Goal: Transaction & Acquisition: Purchase product/service

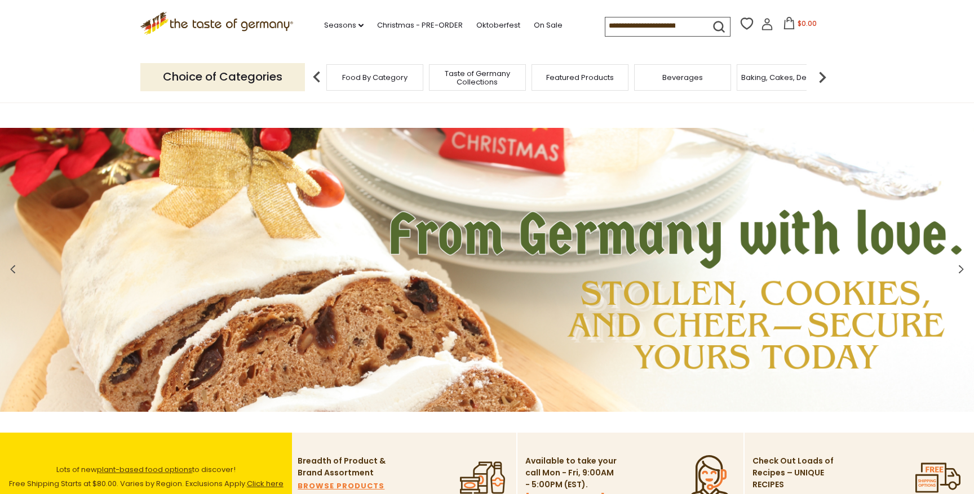
click at [209, 26] on icon at bounding box center [216, 21] width 153 height 19
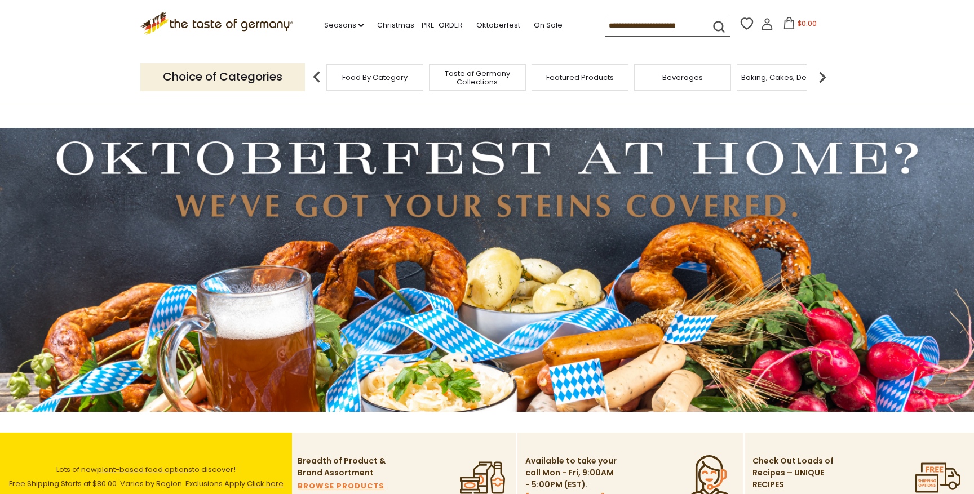
click at [269, 82] on p "Choice of Categories" at bounding box center [222, 77] width 165 height 28
click at [314, 78] on img at bounding box center [317, 77] width 23 height 23
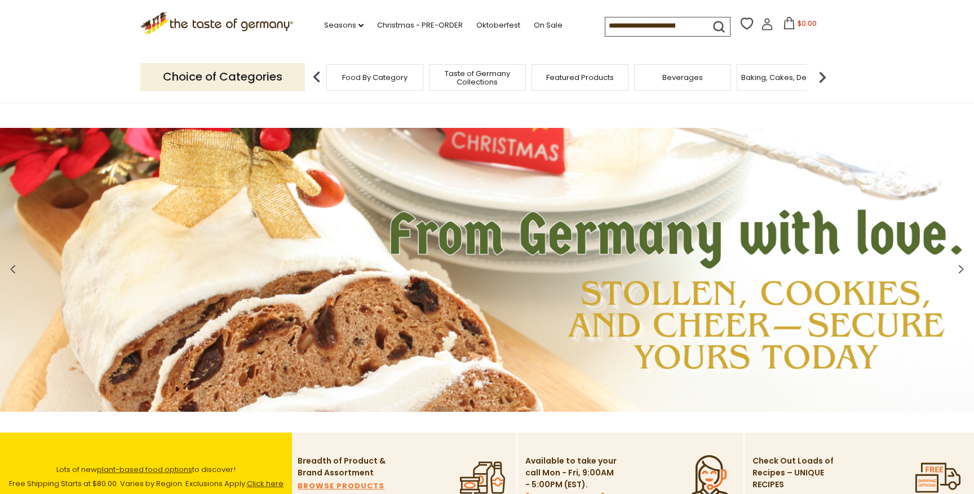
click at [617, 25] on input at bounding box center [653, 25] width 95 height 16
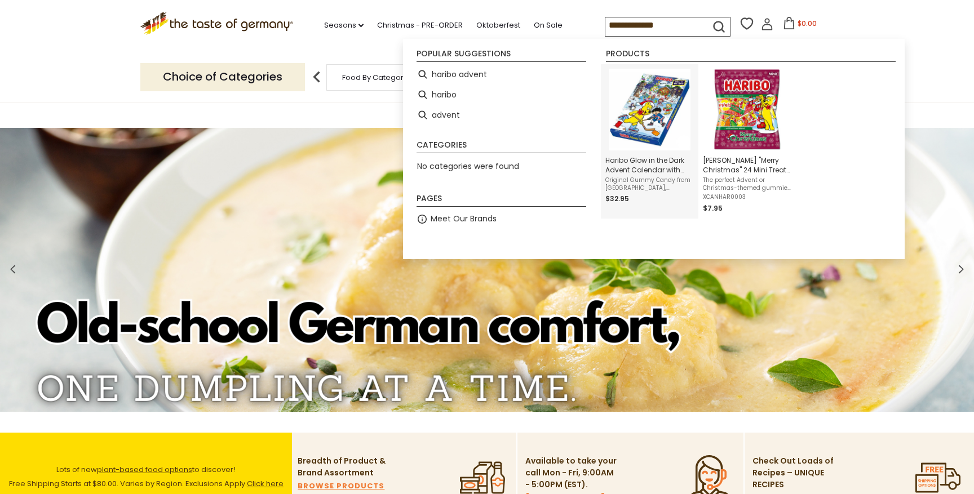
type input "**********"
click at [646, 132] on img "Haribo Glow in the Dark Advent Calendar with Assorted Gummy and Chewy Candies, …" at bounding box center [650, 110] width 82 height 82
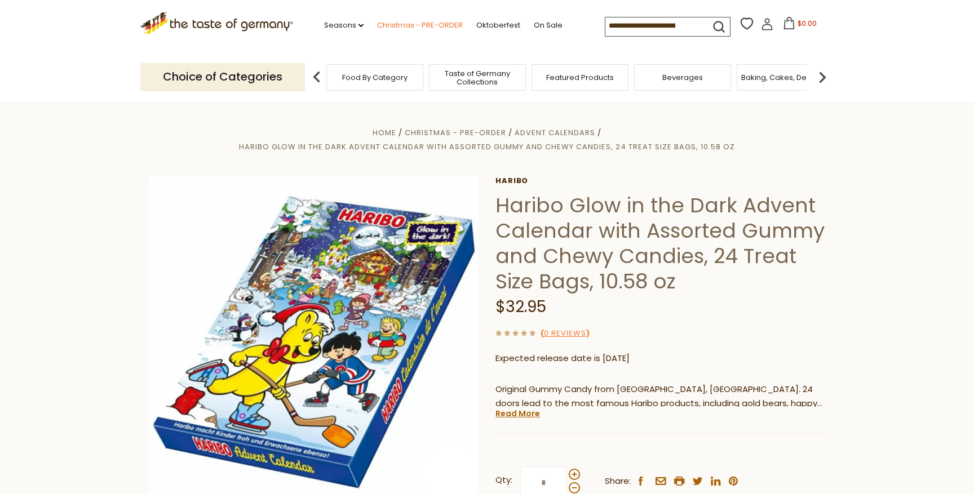
click at [405, 22] on link "Christmas - PRE-ORDER" at bounding box center [420, 25] width 86 height 12
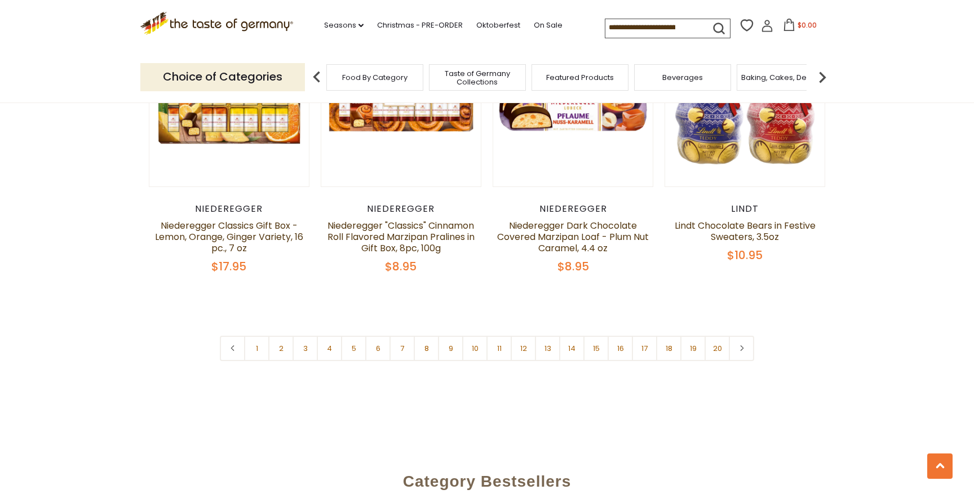
scroll to position [2688, 0]
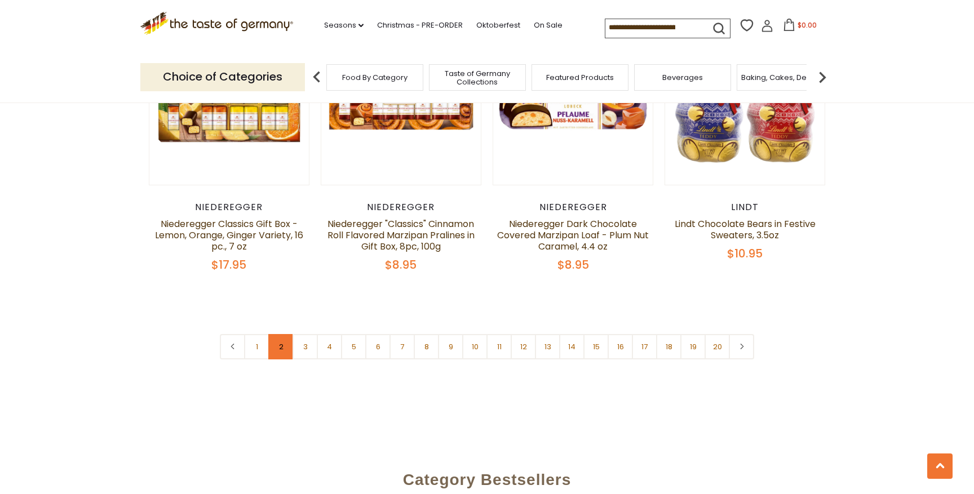
click at [285, 334] on link "2" at bounding box center [280, 346] width 25 height 25
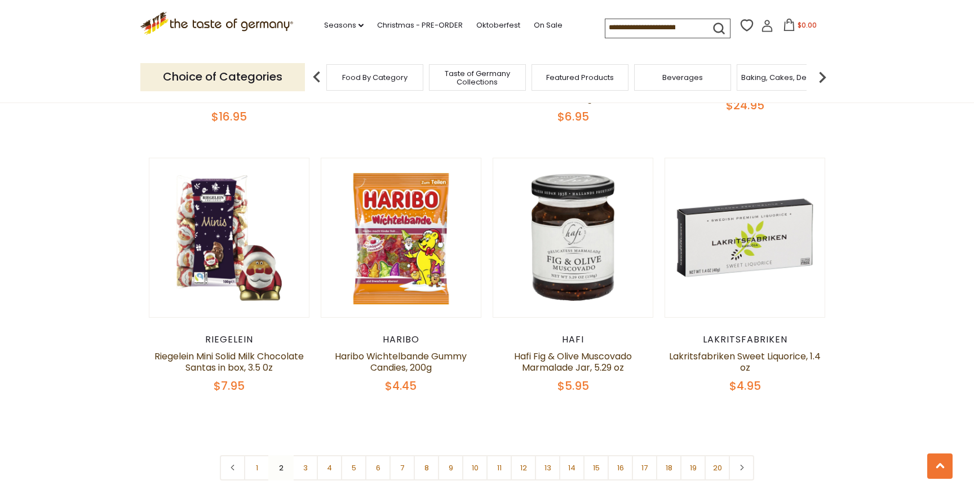
scroll to position [2575, 0]
click at [329, 455] on link "4" at bounding box center [329, 467] width 25 height 25
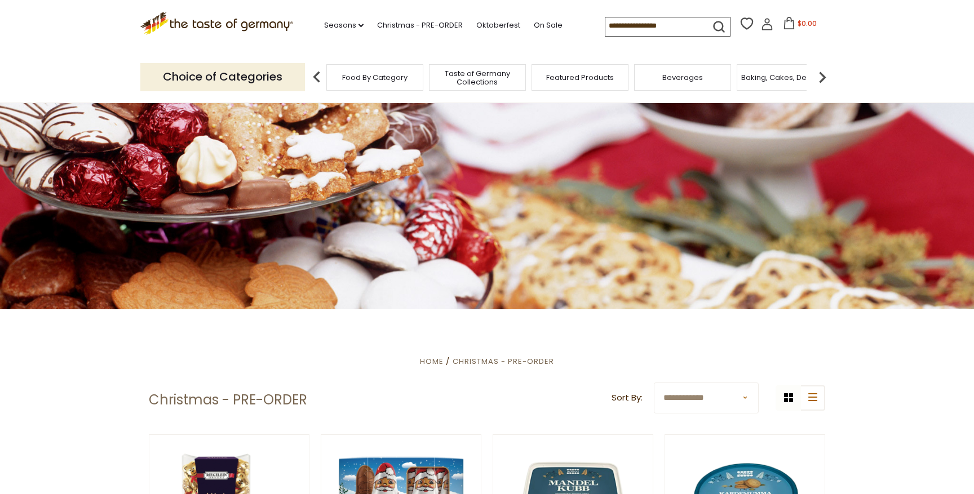
scroll to position [0, 0]
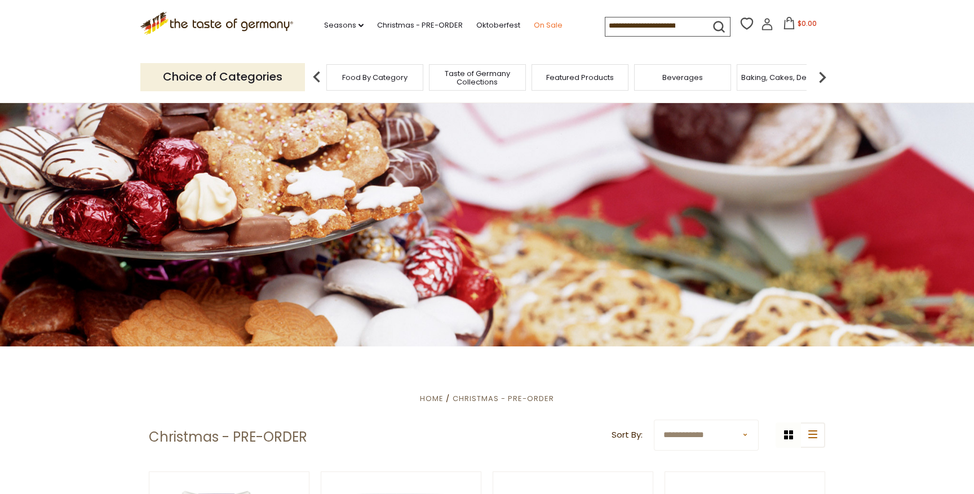
click at [553, 26] on link "On Sale" at bounding box center [548, 25] width 29 height 12
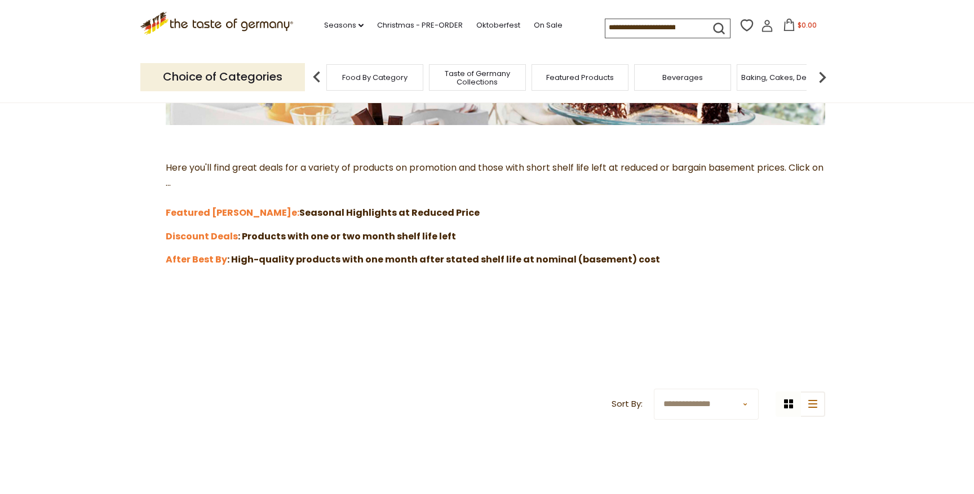
scroll to position [264, 0]
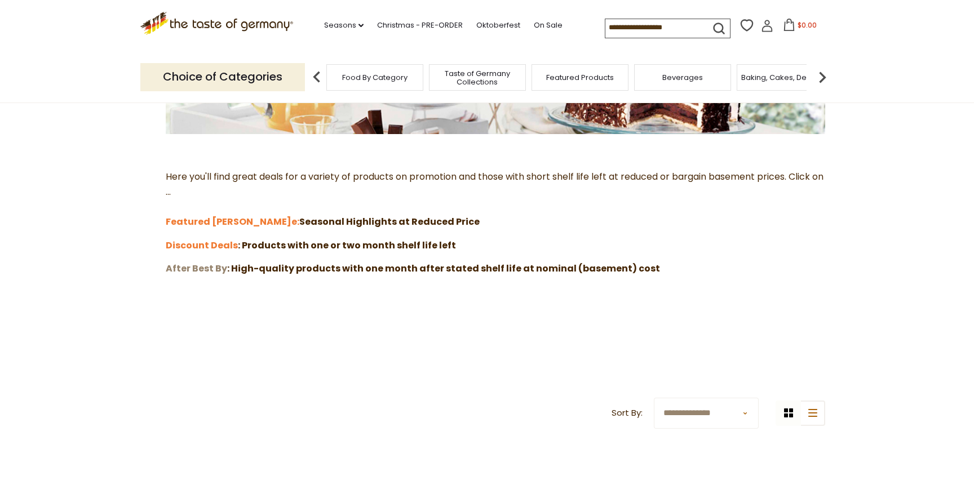
click at [195, 272] on strong "After Best By" at bounding box center [196, 268] width 61 height 13
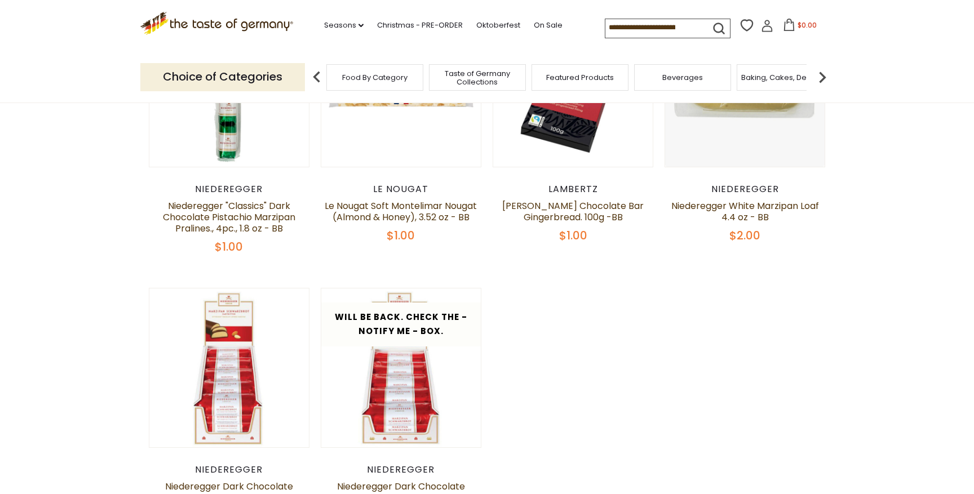
scroll to position [329, 0]
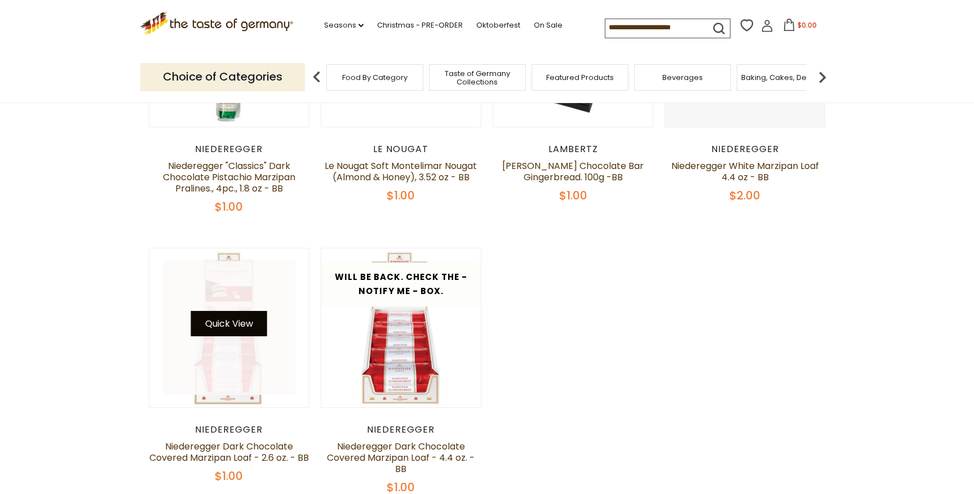
click at [225, 337] on button "Quick View" at bounding box center [229, 323] width 76 height 25
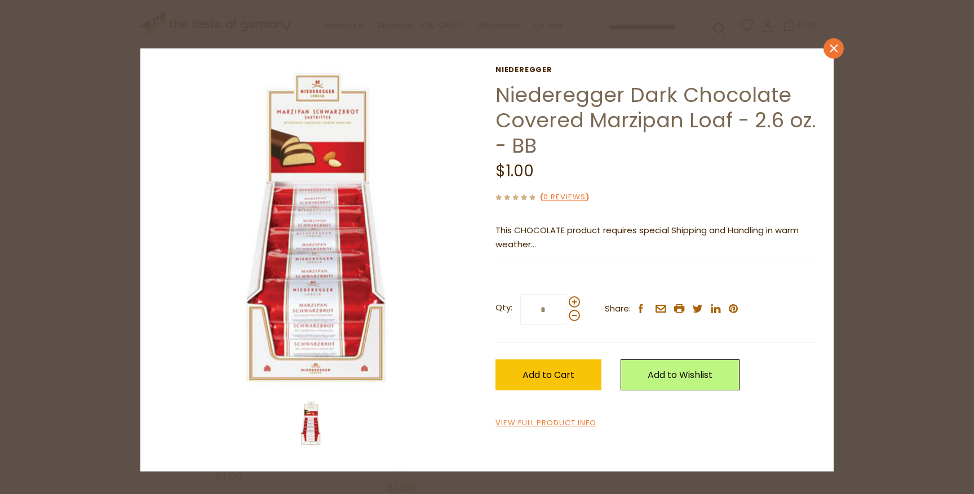
click at [836, 48] on icon "close" at bounding box center [834, 49] width 8 height 8
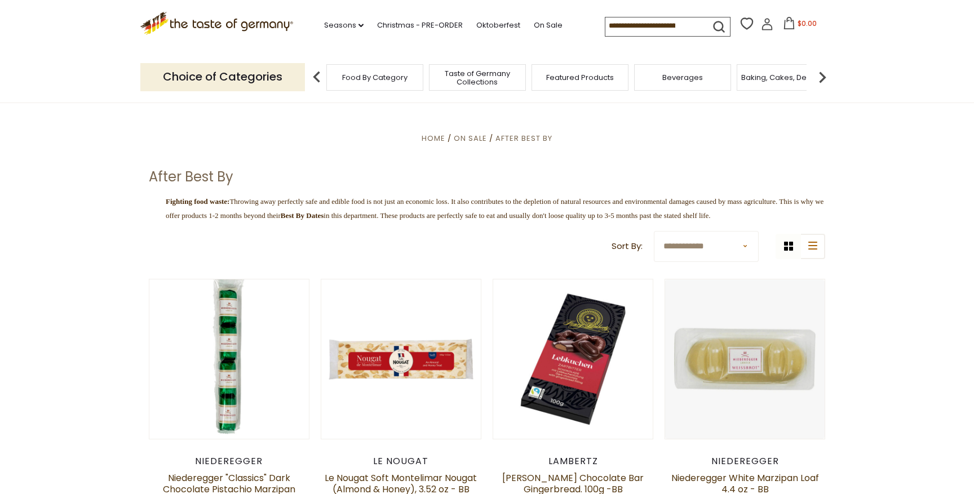
scroll to position [0, 0]
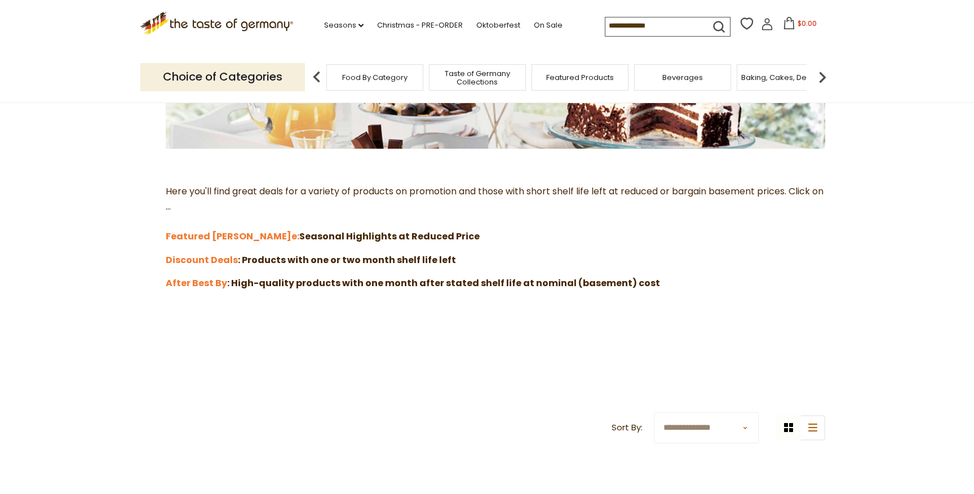
scroll to position [264, 0]
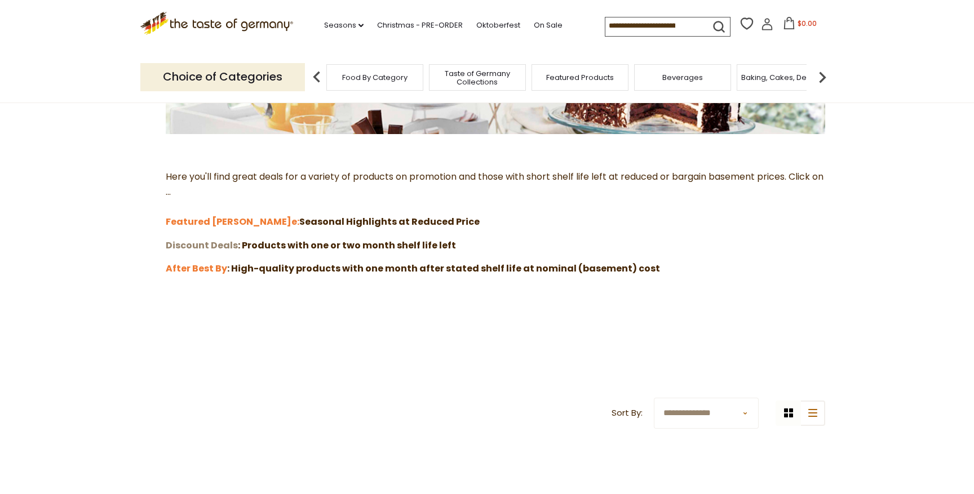
click at [212, 245] on strong "Discount Deals" at bounding box center [202, 245] width 72 height 13
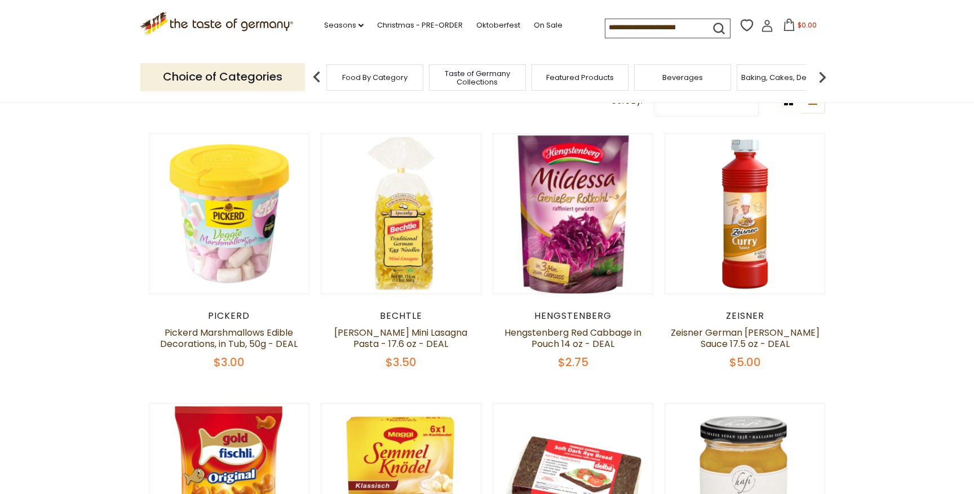
scroll to position [164, 0]
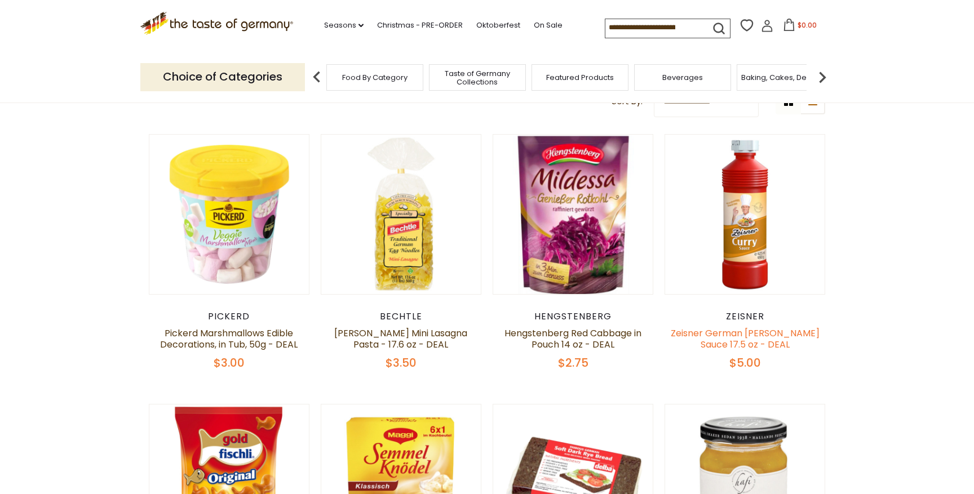
click at [763, 333] on link "Zeisner German [PERSON_NAME] Sauce 17.5 oz - DEAL" at bounding box center [745, 339] width 149 height 24
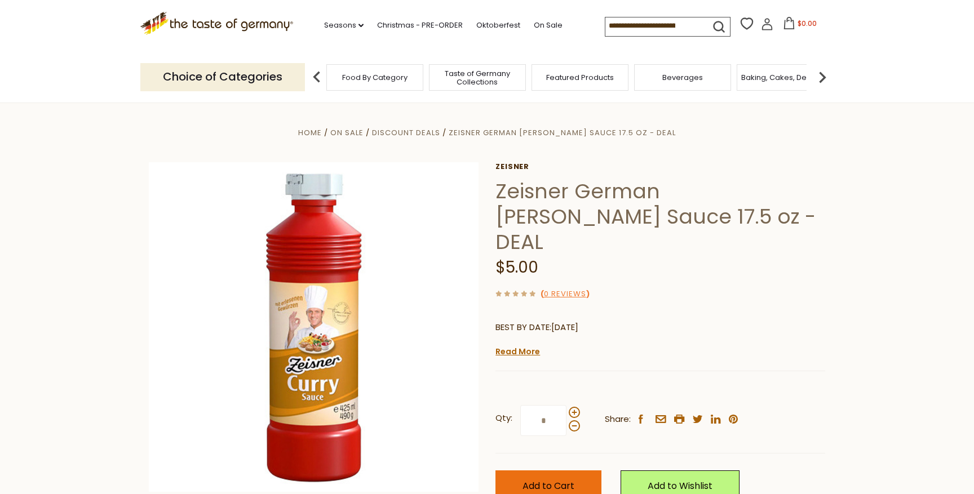
click at [553, 480] on span "Add to Cart" at bounding box center [549, 486] width 52 height 13
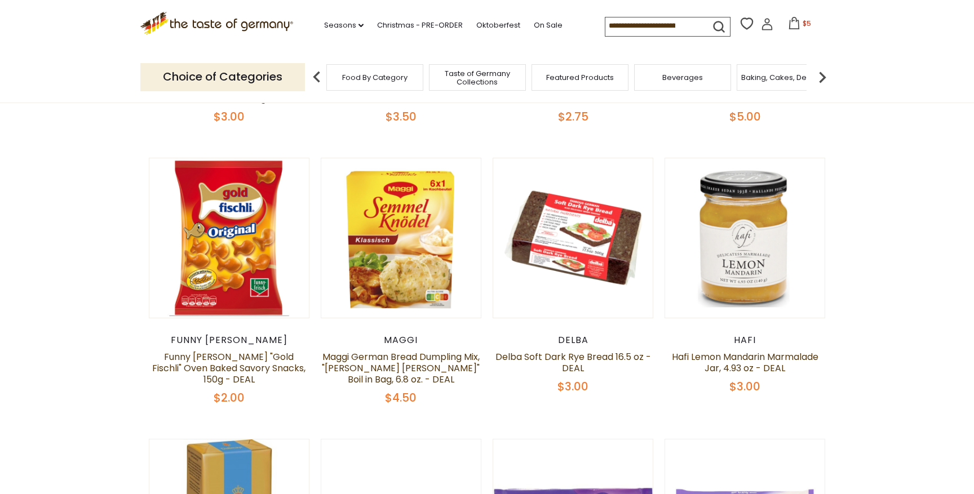
scroll to position [423, 0]
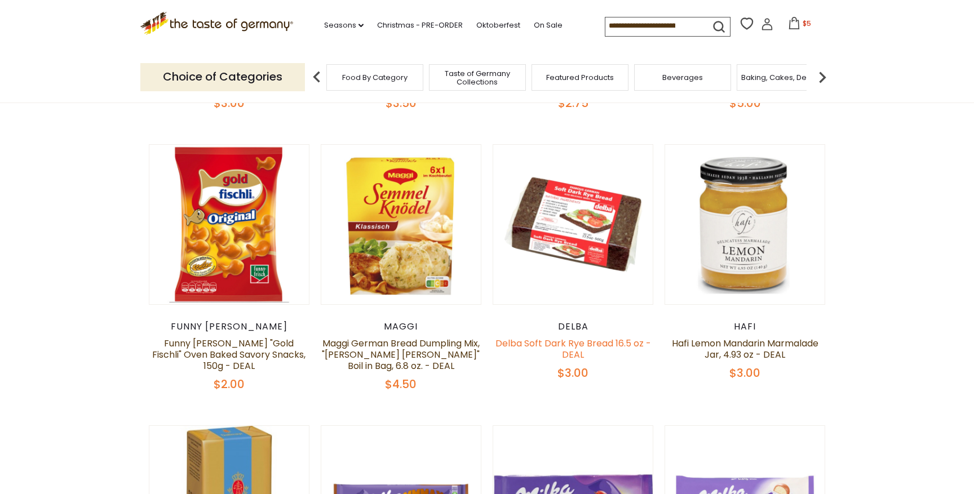
click at [594, 342] on link "Delba Soft Dark Rye Bread 16.5 oz -DEAL" at bounding box center [574, 349] width 156 height 24
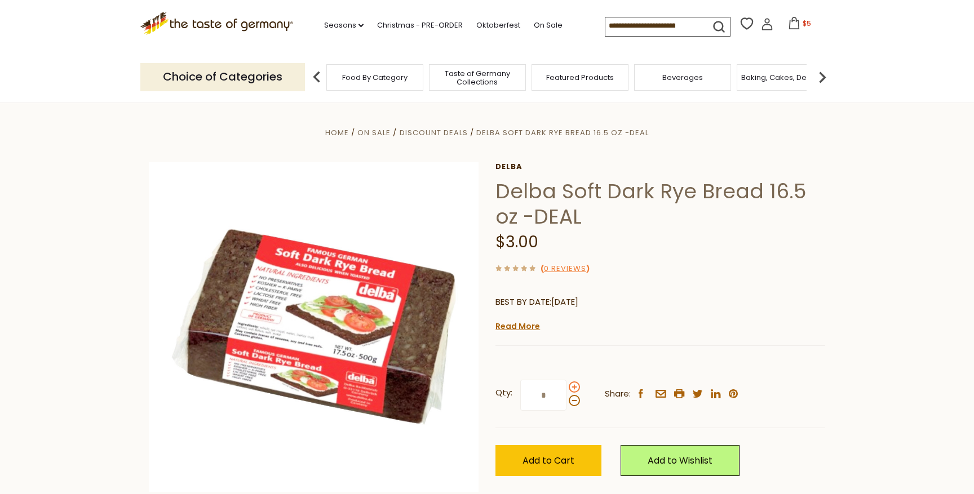
click at [572, 386] on span at bounding box center [574, 387] width 11 height 11
click at [567, 386] on input "*" at bounding box center [543, 395] width 46 height 31
type input "*"
click at [572, 386] on span at bounding box center [574, 387] width 11 height 11
click at [567, 386] on input "*" at bounding box center [543, 395] width 46 height 31
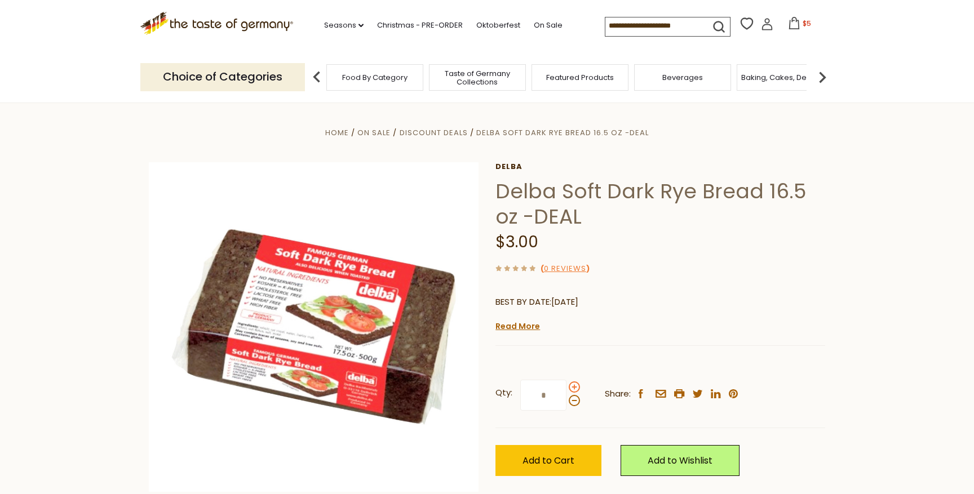
click at [572, 386] on span at bounding box center [574, 387] width 11 height 11
click at [567, 386] on input "*" at bounding box center [543, 395] width 46 height 31
click at [552, 463] on span "Add to Cart" at bounding box center [549, 460] width 52 height 13
click at [572, 388] on span at bounding box center [574, 387] width 11 height 11
click at [567, 388] on input "*" at bounding box center [543, 395] width 46 height 31
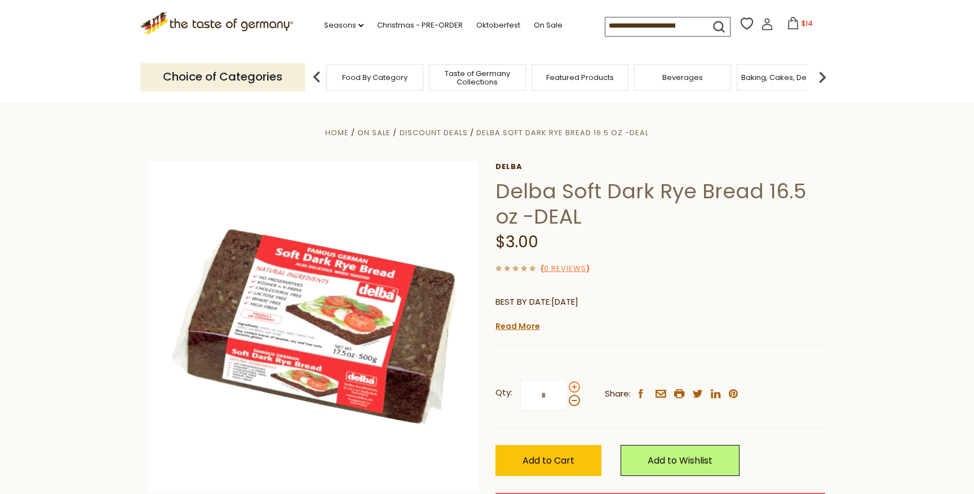
click at [572, 386] on span at bounding box center [574, 387] width 11 height 11
click at [567, 386] on input "*" at bounding box center [543, 395] width 46 height 31
click at [562, 463] on span "Add to Cart" at bounding box center [549, 460] width 52 height 13
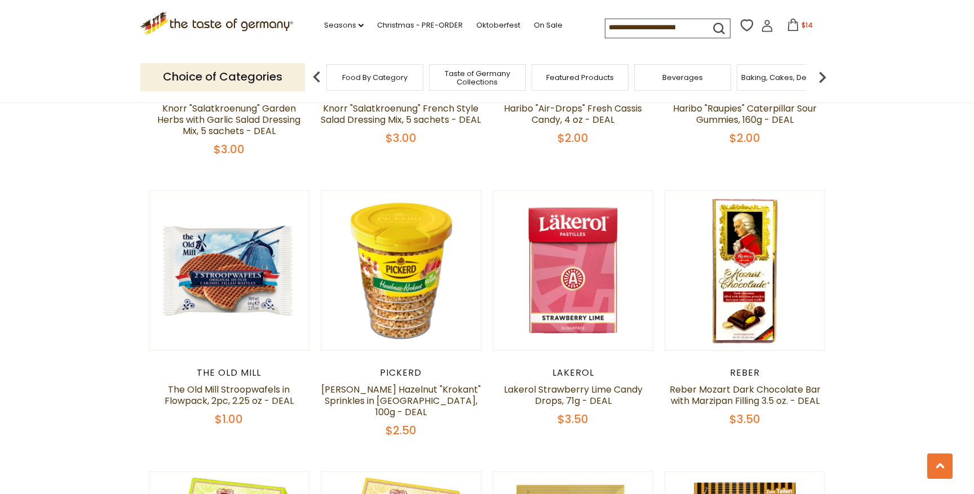
scroll to position [2066, 0]
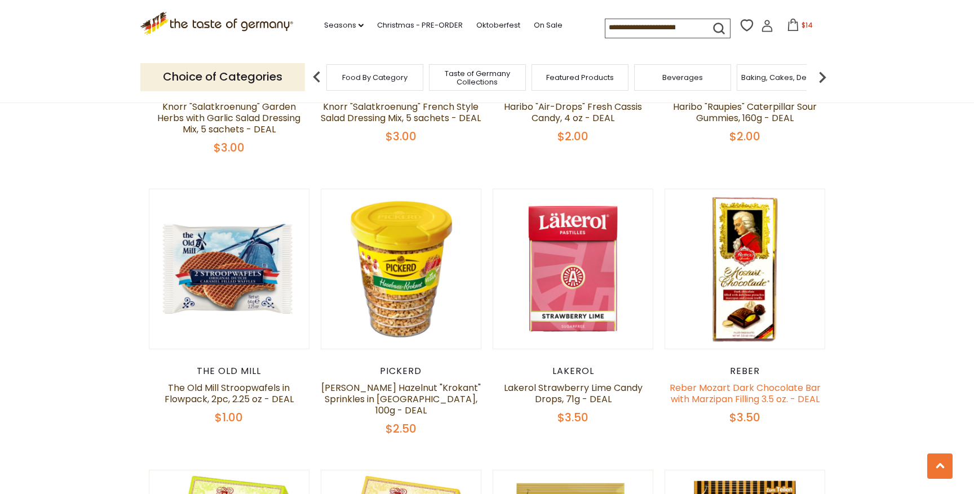
click at [789, 390] on link "Reber Mozart Dark Chocolate Bar with Marzipan Filling 3.5 oz. - DEAL" at bounding box center [745, 394] width 151 height 24
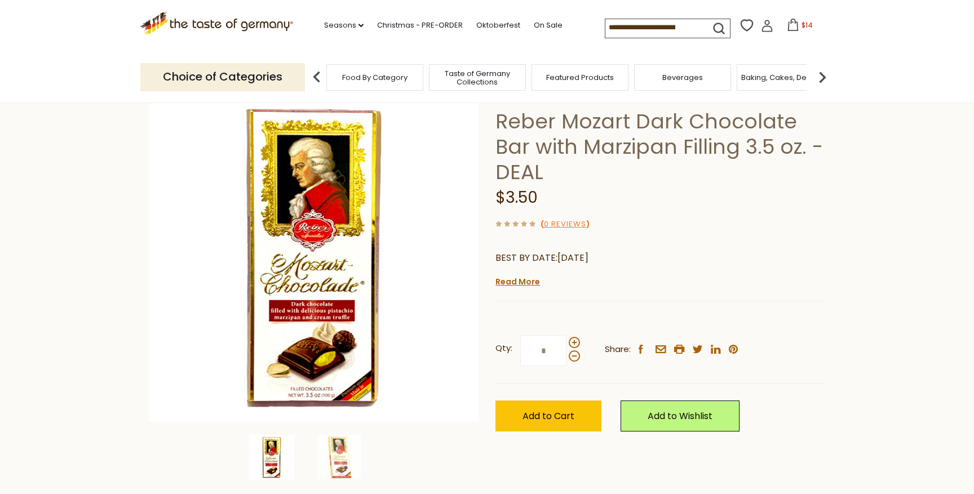
scroll to position [72, 0]
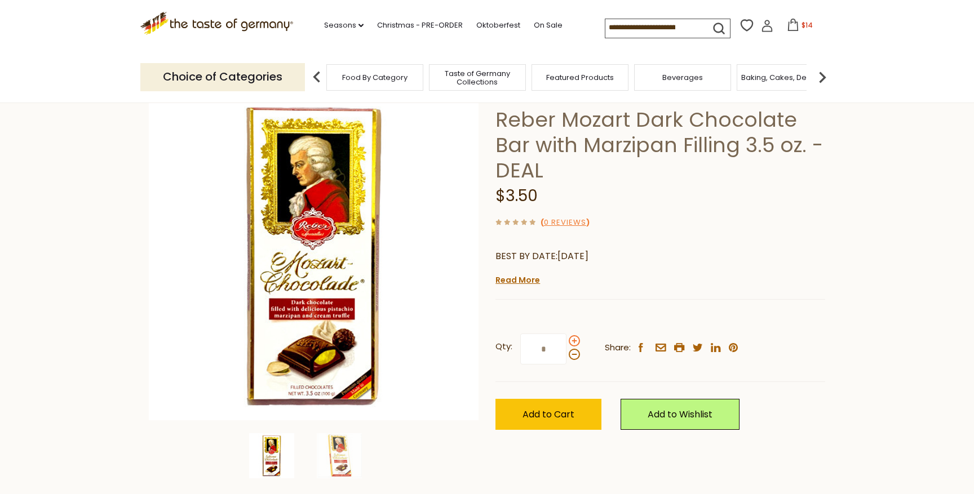
click at [574, 340] on span at bounding box center [574, 340] width 11 height 11
click at [567, 340] on input "*" at bounding box center [543, 349] width 46 height 31
click at [574, 340] on span at bounding box center [574, 340] width 11 height 11
click at [567, 340] on input "*" at bounding box center [543, 349] width 46 height 31
type input "*"
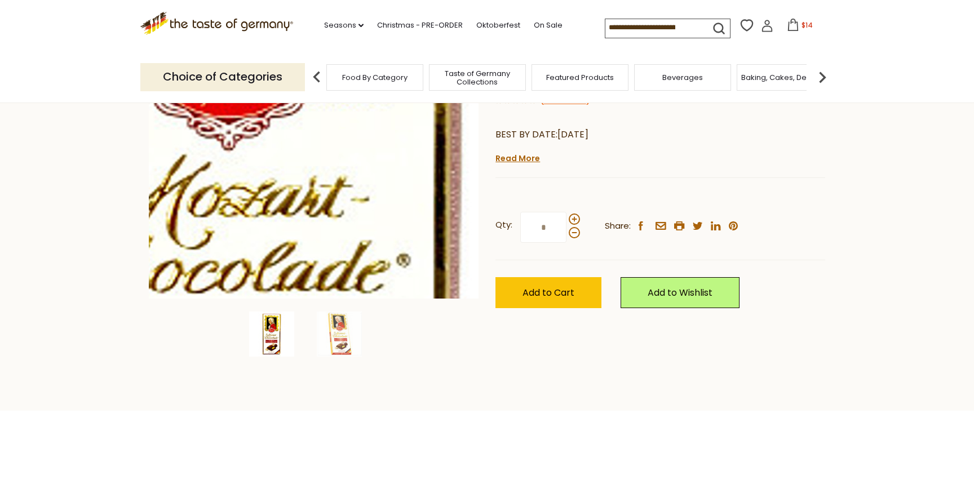
scroll to position [222, 0]
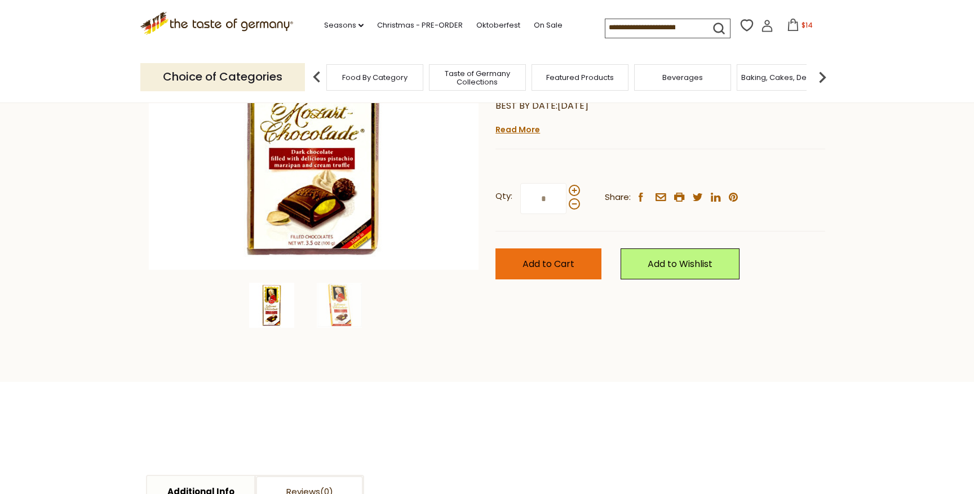
click at [568, 267] on span "Add to Cart" at bounding box center [549, 264] width 52 height 13
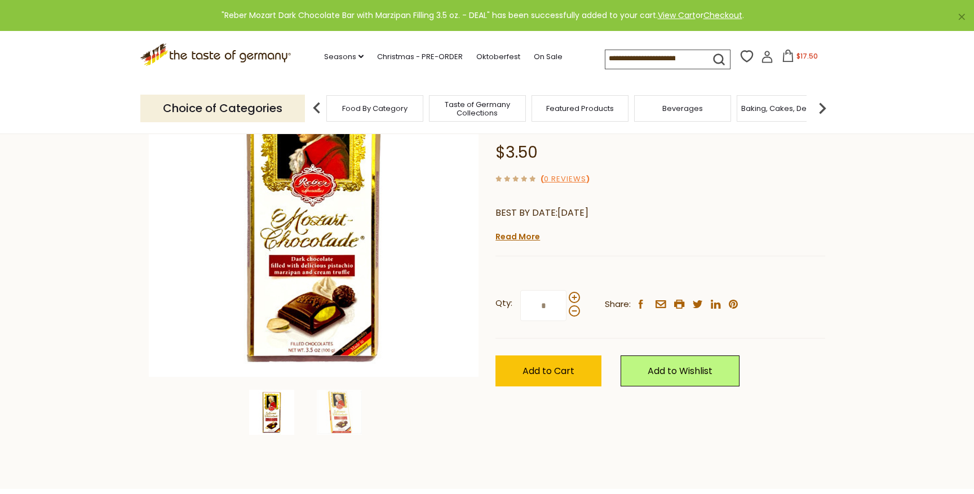
scroll to position [0, 0]
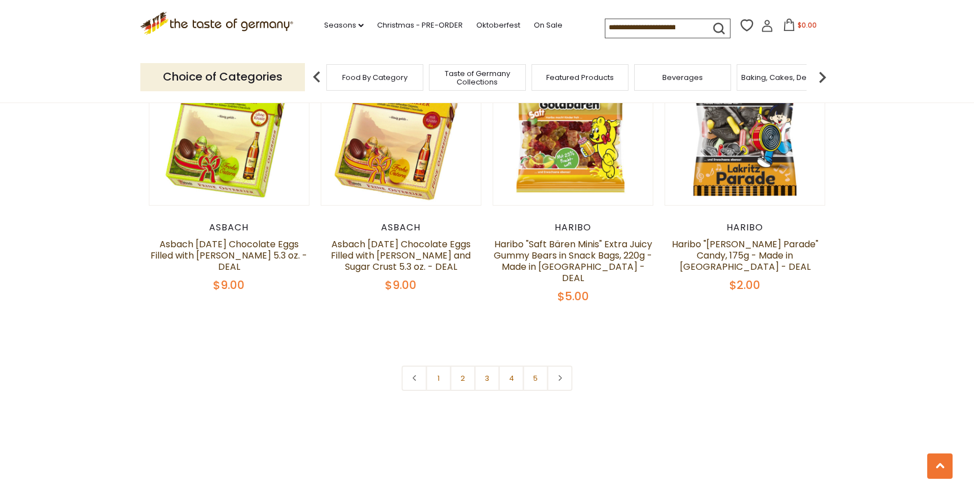
scroll to position [2494, 0]
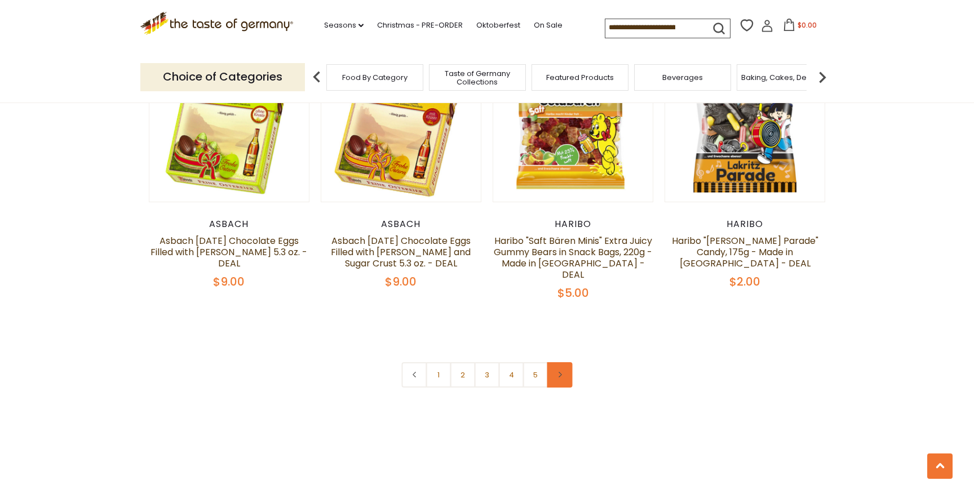
click at [562, 372] on icon at bounding box center [559, 375] width 7 height 6
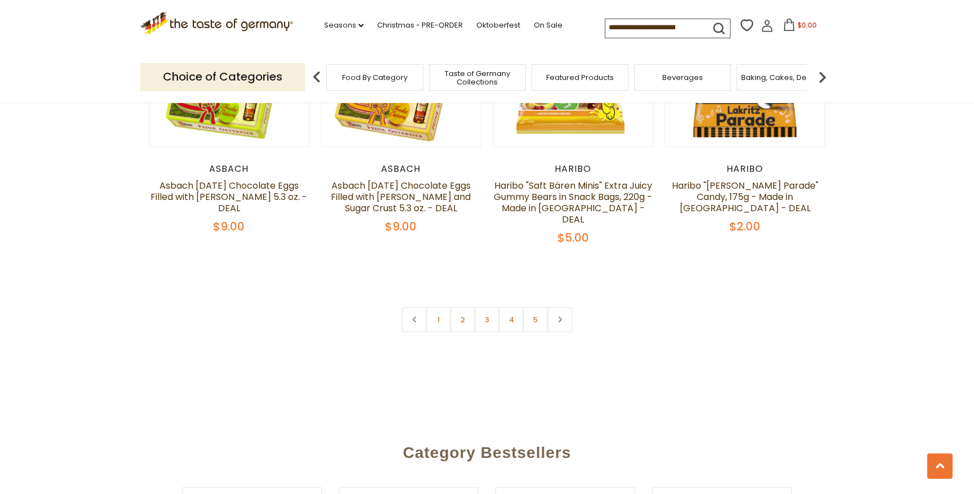
scroll to position [2550, 0]
click at [469, 307] on link "2" at bounding box center [462, 319] width 25 height 25
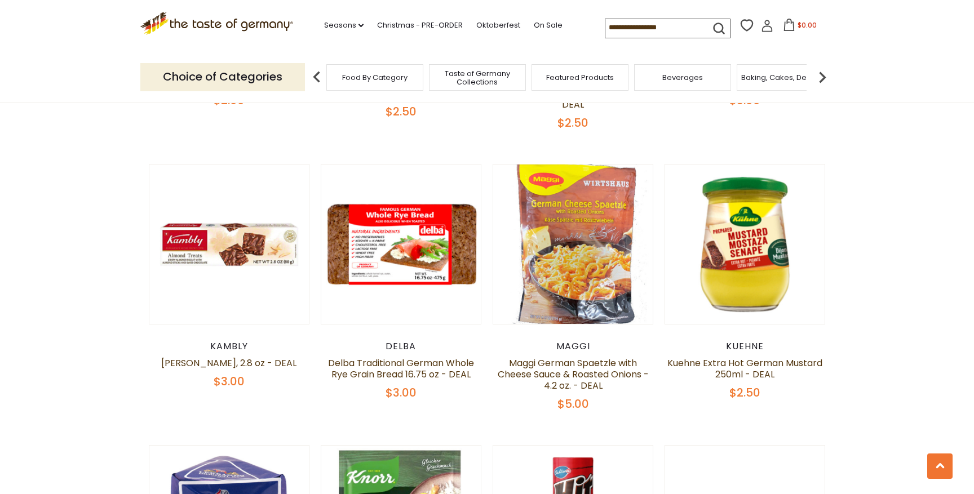
scroll to position [1004, 0]
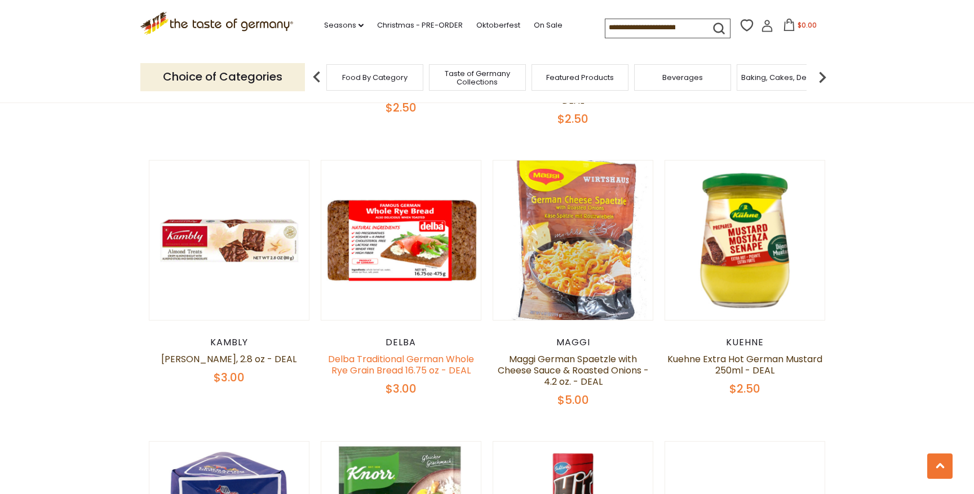
click at [420, 353] on link "Delba Traditional German Whole Rye Grain Bread 16.75 oz - DEAL" at bounding box center [401, 365] width 146 height 24
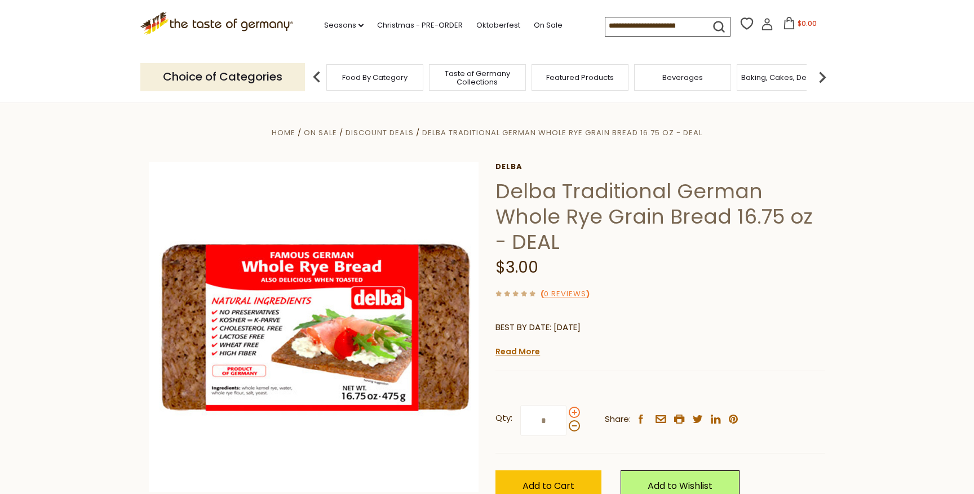
click at [574, 412] on span at bounding box center [574, 412] width 11 height 11
click at [567, 412] on input "*" at bounding box center [543, 420] width 46 height 31
click at [574, 412] on span at bounding box center [574, 412] width 11 height 11
click at [567, 412] on input "*" at bounding box center [543, 420] width 46 height 31
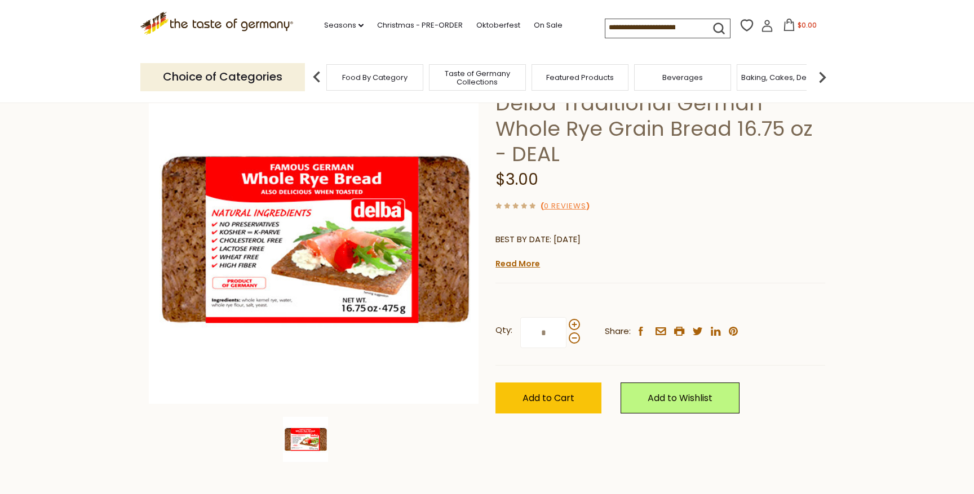
scroll to position [81, 0]
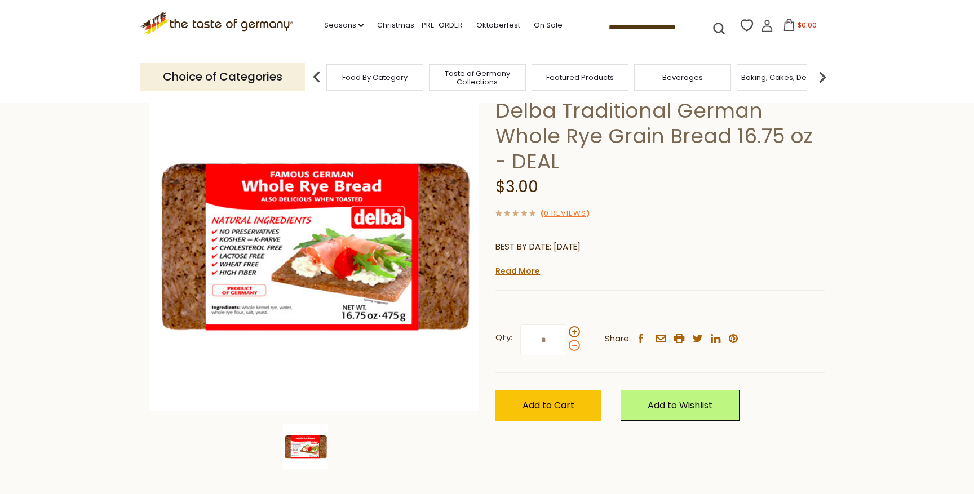
click at [575, 342] on span at bounding box center [574, 345] width 11 height 11
click at [567, 342] on input "*" at bounding box center [543, 340] width 46 height 31
click at [575, 342] on span at bounding box center [574, 345] width 11 height 11
click at [567, 342] on input "*" at bounding box center [543, 340] width 46 height 31
click at [572, 329] on span at bounding box center [574, 331] width 11 height 11
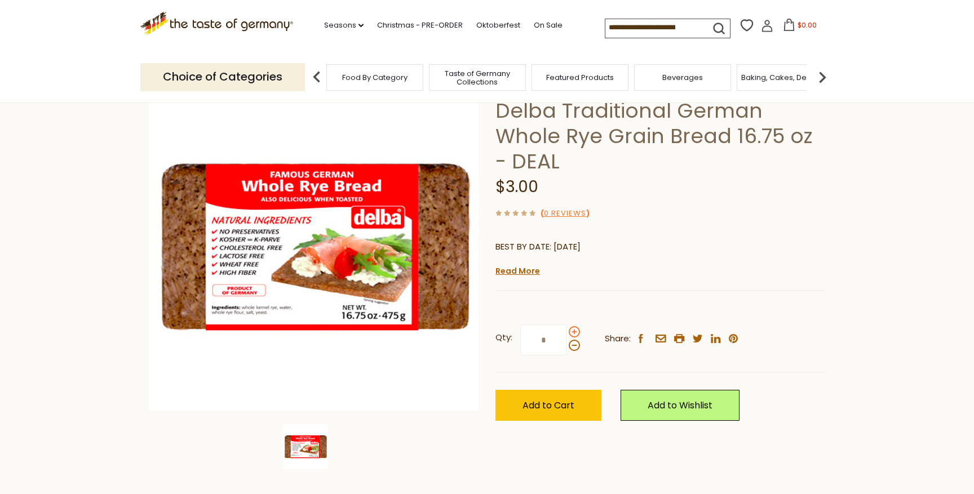
click at [567, 329] on input "*" at bounding box center [543, 340] width 46 height 31
click at [572, 329] on span at bounding box center [574, 331] width 11 height 11
click at [567, 329] on input "*" at bounding box center [543, 340] width 46 height 31
click at [553, 409] on span "Add to Cart" at bounding box center [549, 405] width 52 height 13
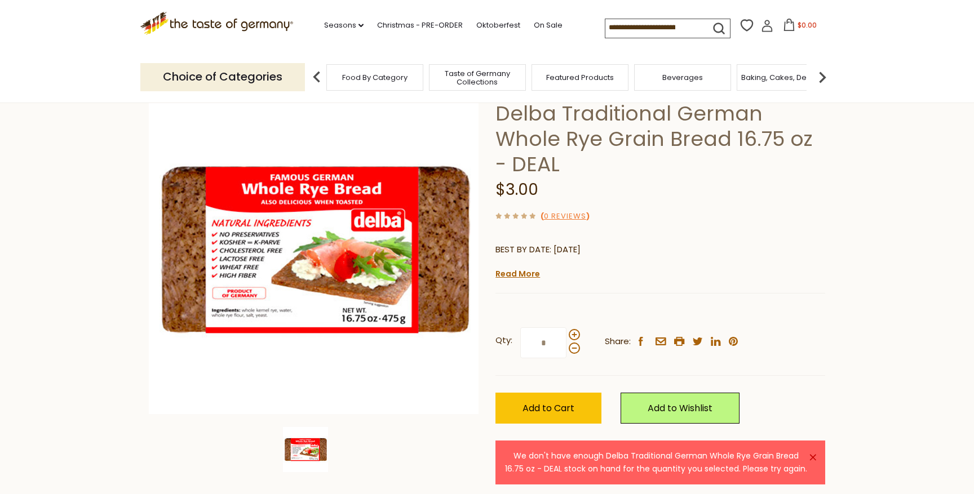
scroll to position [77, 0]
click at [573, 350] on span at bounding box center [574, 348] width 11 height 11
click at [567, 350] on input "*" at bounding box center [543, 343] width 46 height 31
click at [573, 350] on span at bounding box center [574, 348] width 11 height 11
click at [567, 350] on input "*" at bounding box center [543, 343] width 46 height 31
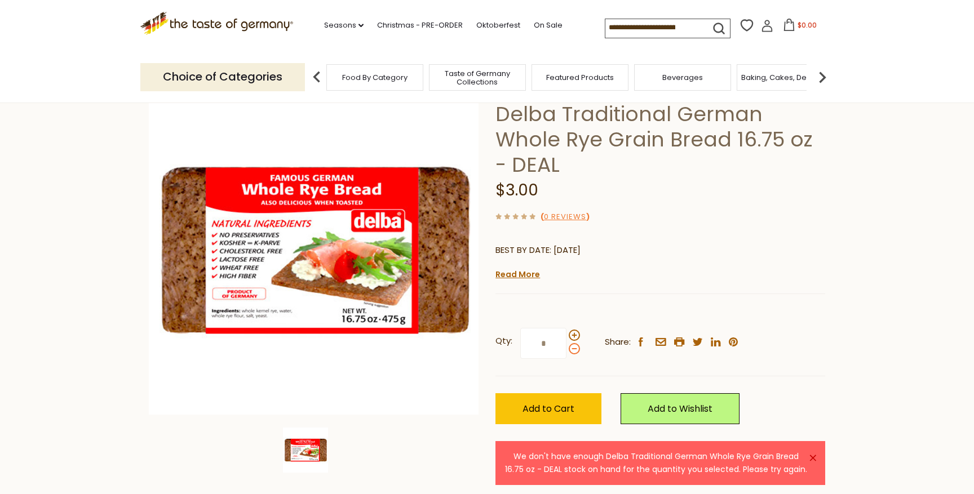
type input "*"
click at [569, 409] on span "Add to Cart" at bounding box center [549, 409] width 52 height 13
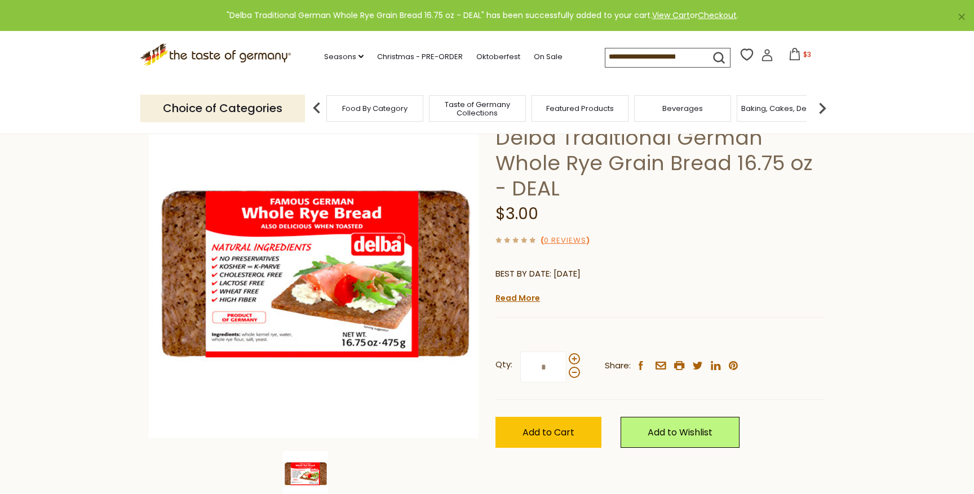
scroll to position [52, 0]
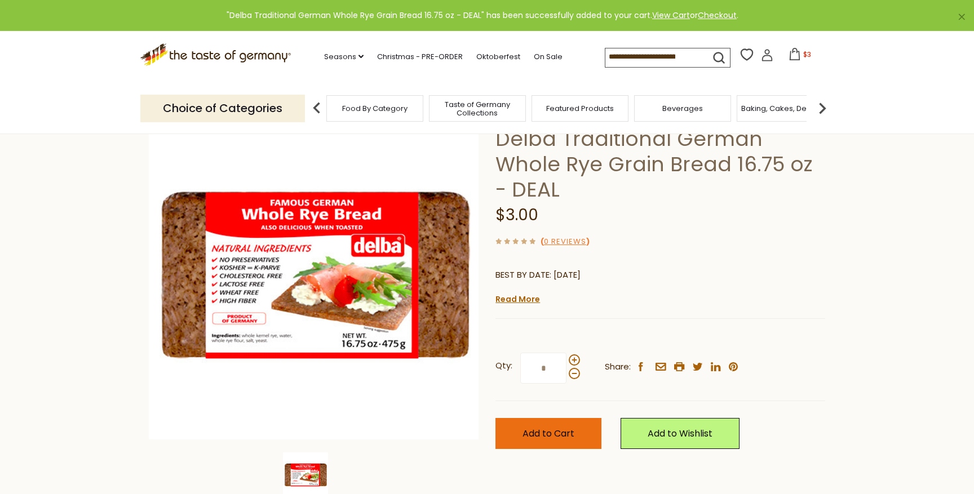
click at [563, 431] on span "Add to Cart" at bounding box center [549, 433] width 52 height 13
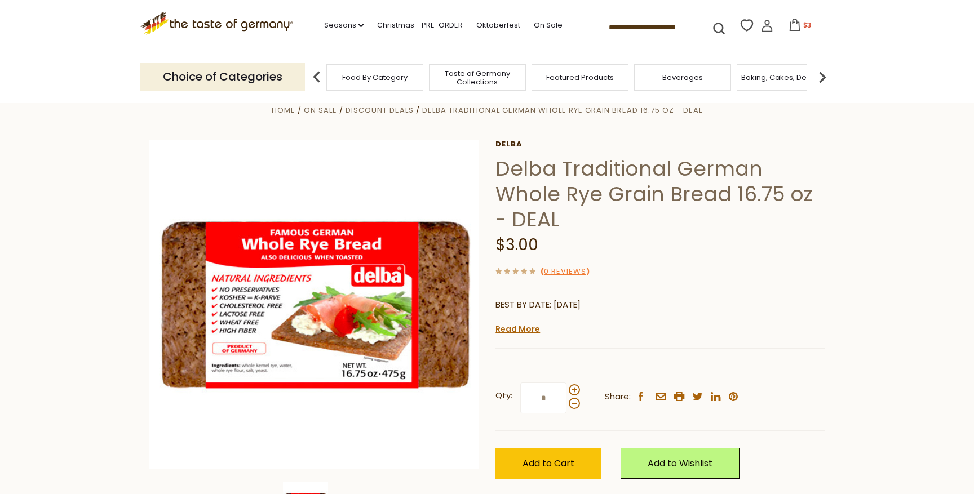
scroll to position [0, 0]
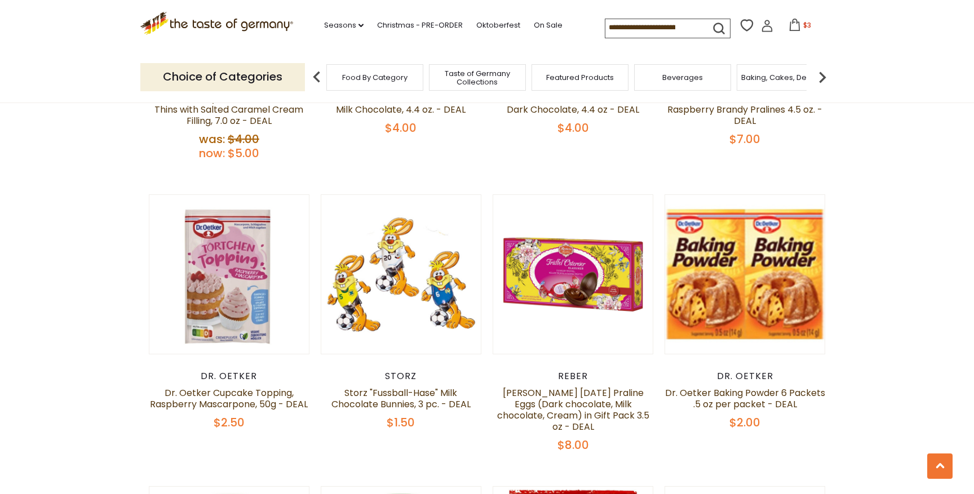
scroll to position [1818, 0]
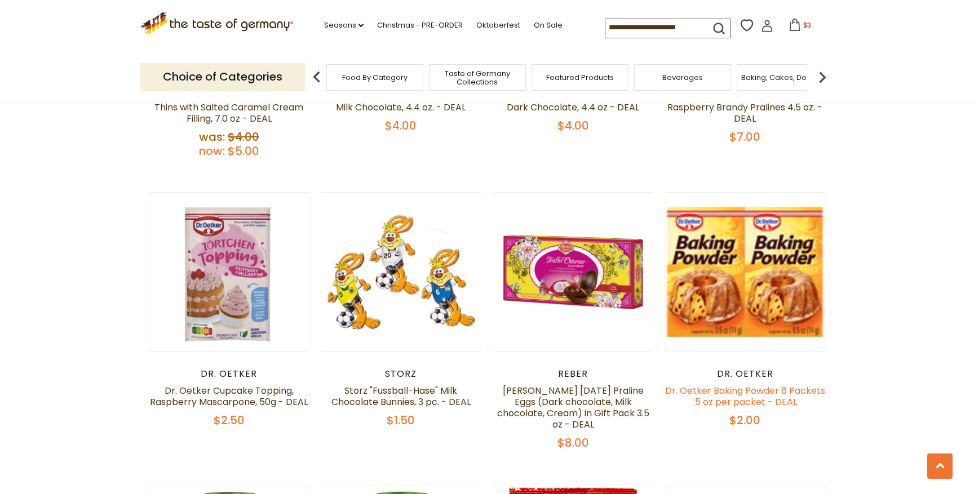
click at [758, 385] on link "Dr. Oetker Baking Powder 6 Packets .5 oz per packet - DEAL" at bounding box center [745, 397] width 160 height 24
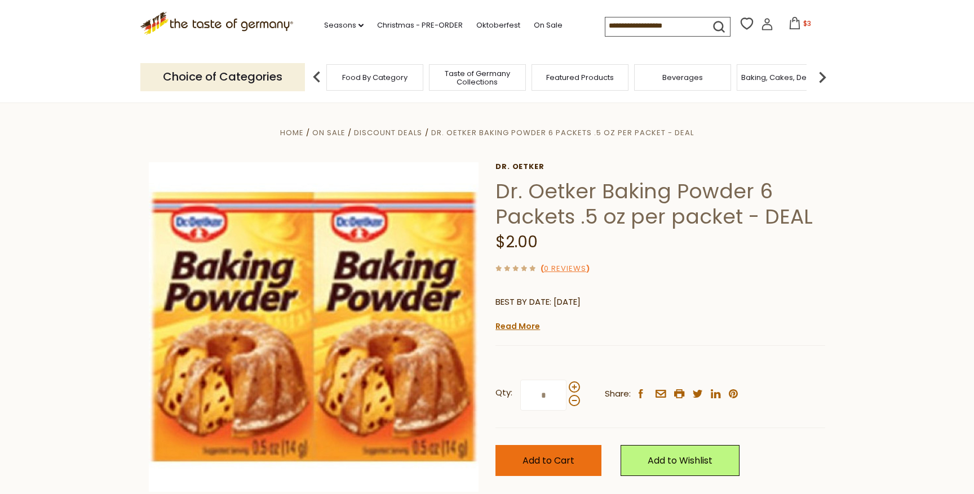
click at [552, 463] on span "Add to Cart" at bounding box center [549, 460] width 52 height 13
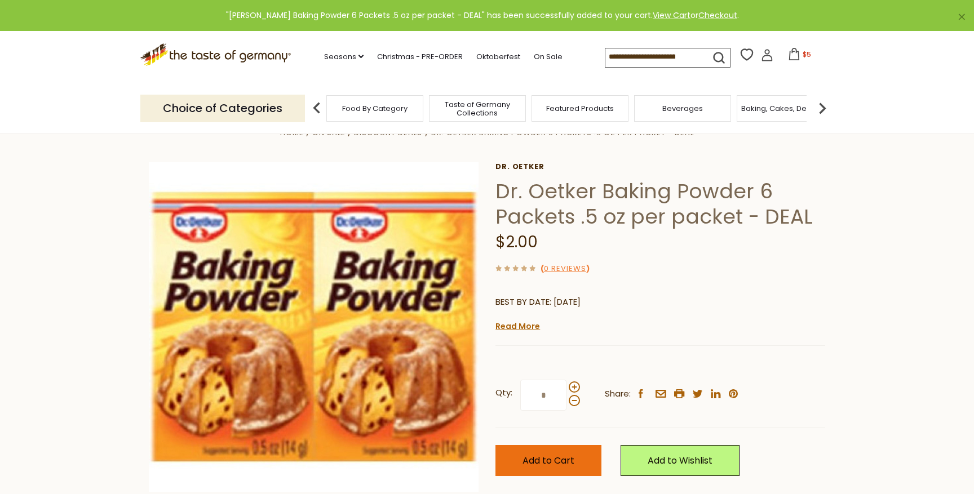
click at [572, 466] on span "Add to Cart" at bounding box center [549, 460] width 52 height 13
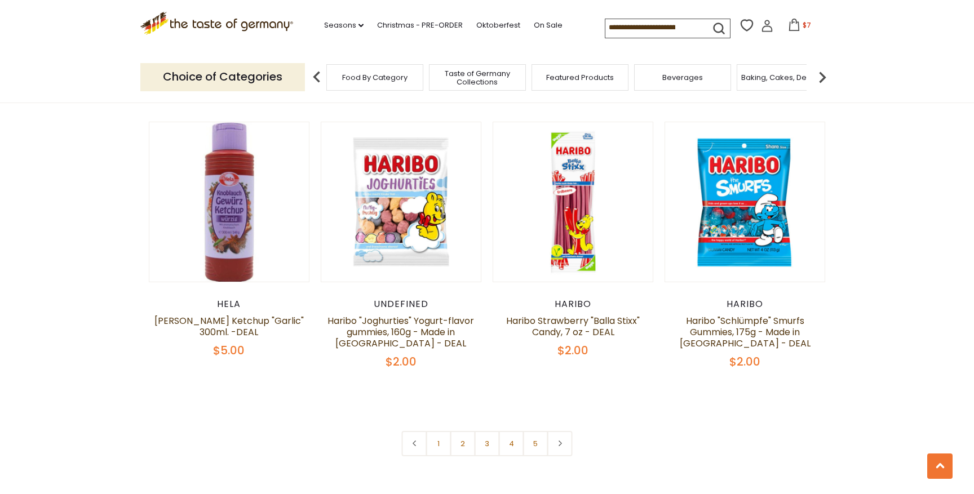
scroll to position [2455, 0]
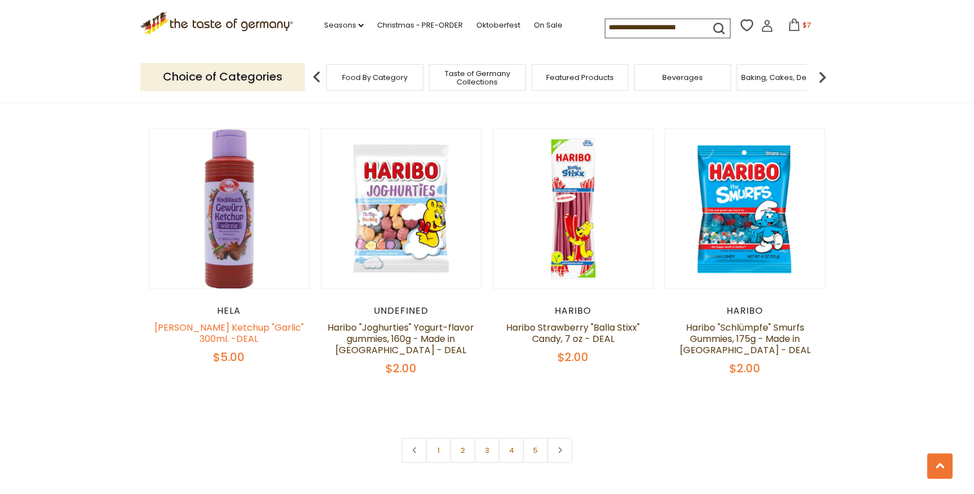
click at [233, 321] on link "[PERSON_NAME] Ketchup "Garlic" 300ml. -DEAL" at bounding box center [228, 333] width 149 height 24
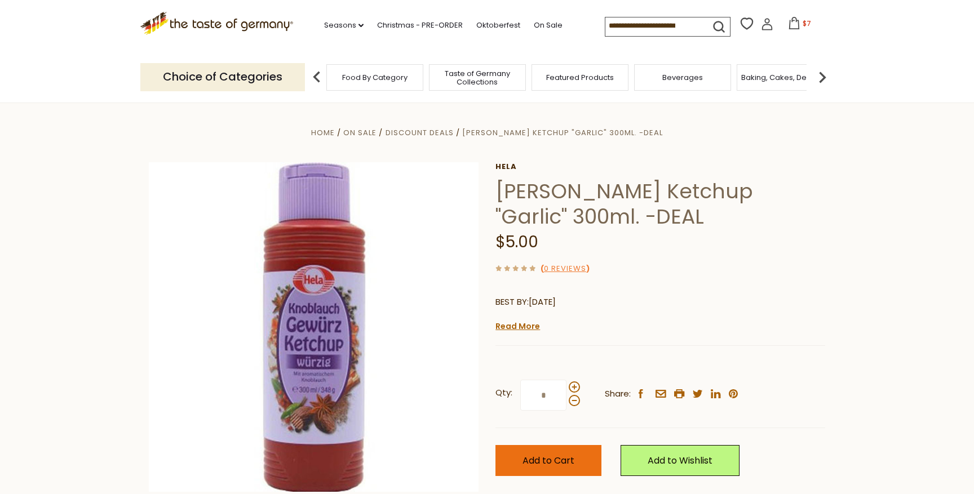
click at [552, 461] on span "Add to Cart" at bounding box center [549, 460] width 52 height 13
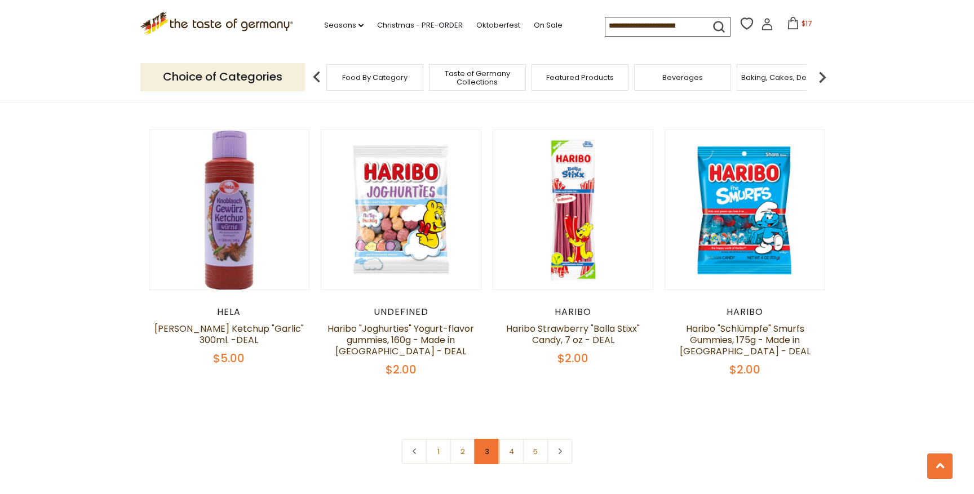
click at [487, 439] on link "3" at bounding box center [487, 451] width 25 height 25
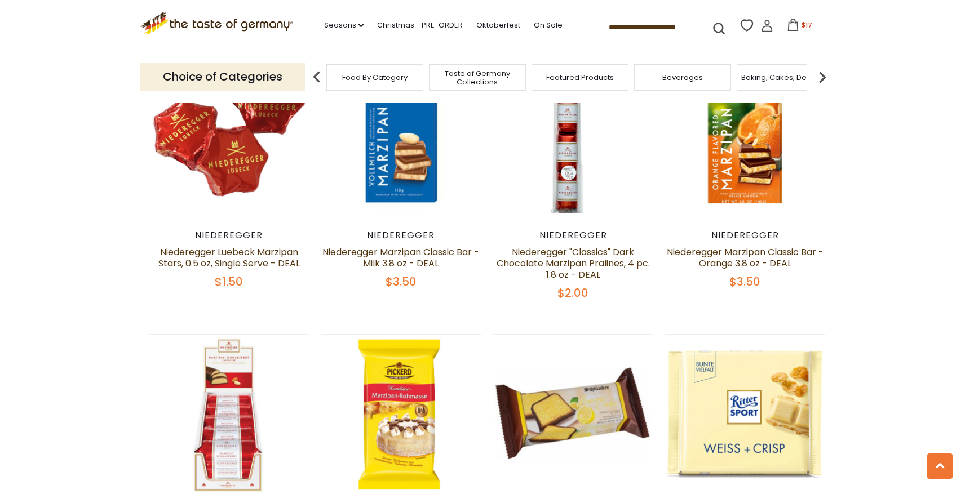
scroll to position [790, 0]
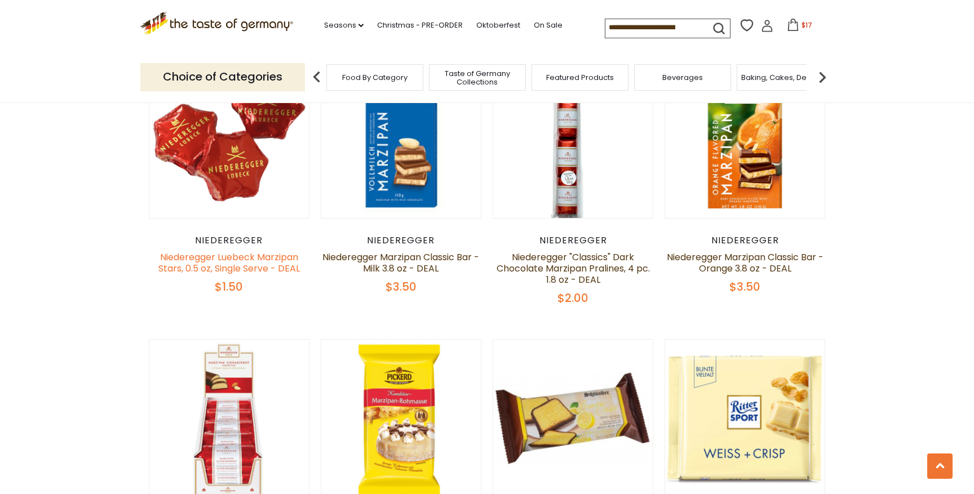
click at [243, 255] on link "Niederegger Luebeck Marzipan Stars, 0.5 oz, Single Serve - DEAL" at bounding box center [229, 263] width 142 height 24
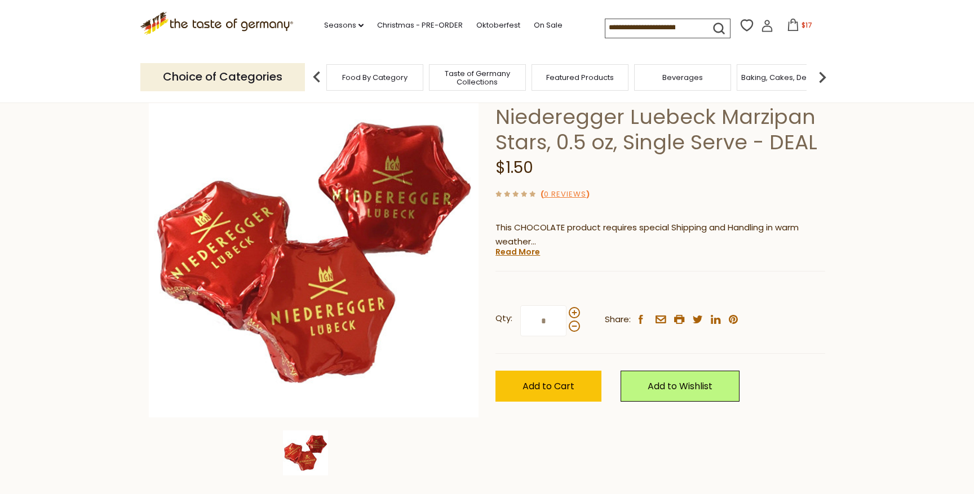
scroll to position [66, 0]
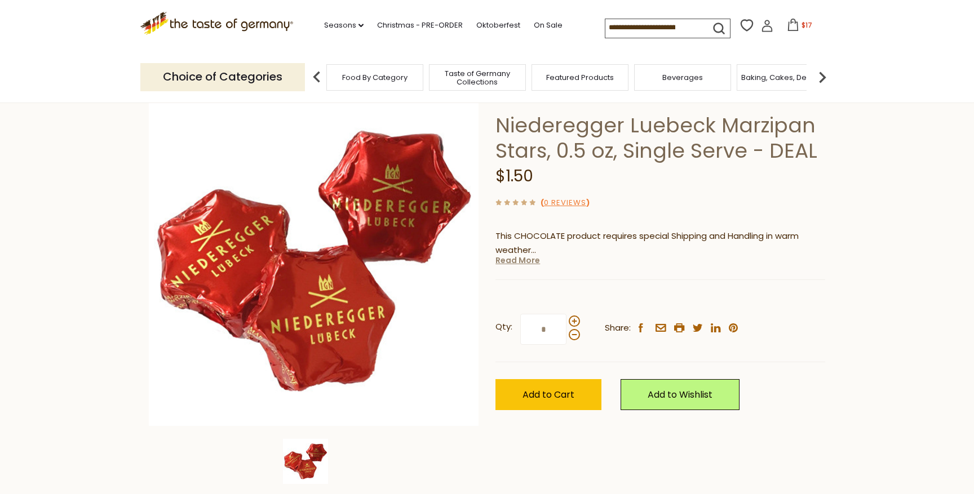
click at [522, 264] on link "Read More" at bounding box center [518, 260] width 45 height 11
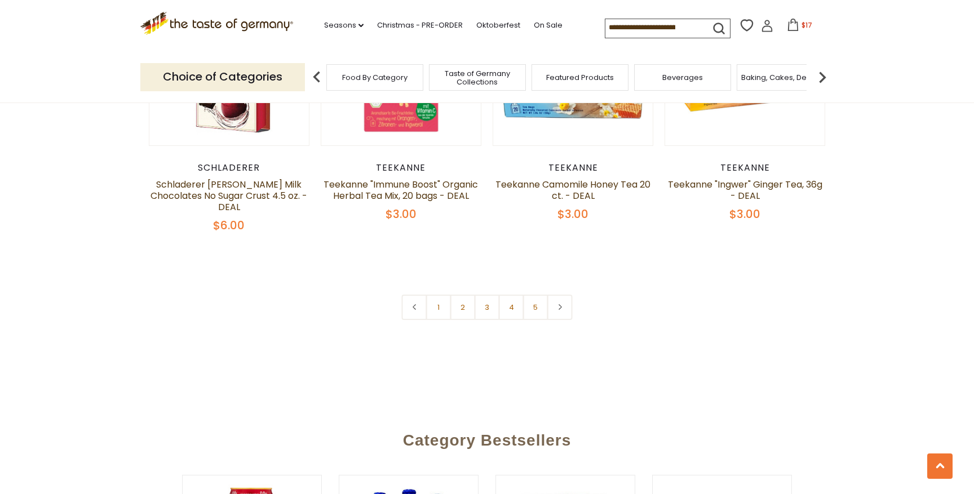
scroll to position [2600, 0]
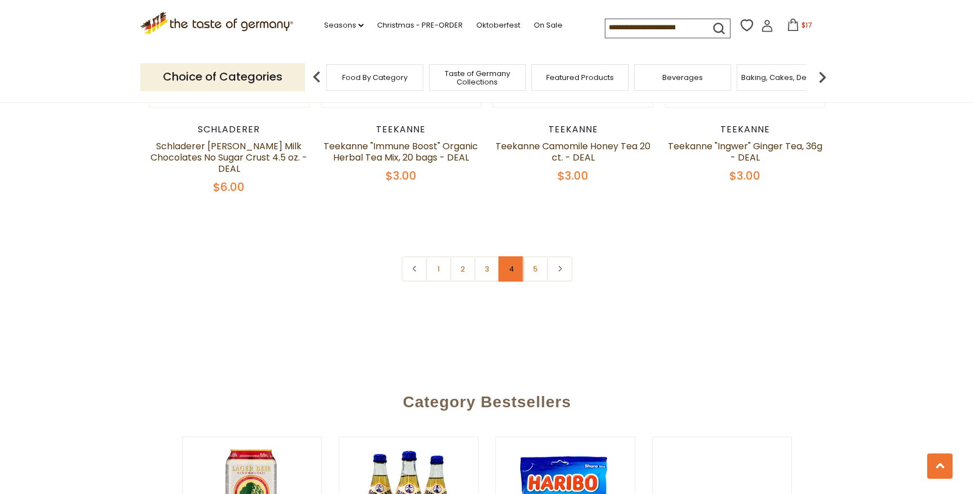
click at [509, 257] on link "4" at bounding box center [511, 269] width 25 height 25
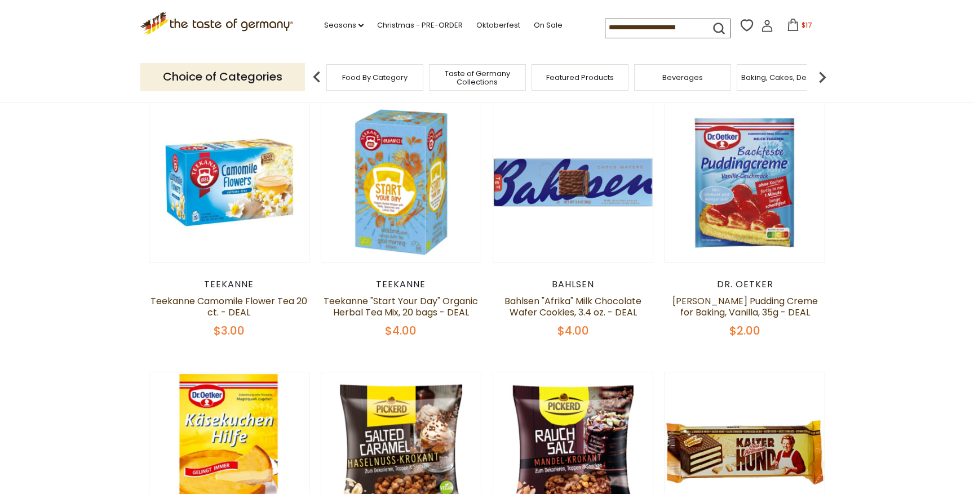
scroll to position [202, 0]
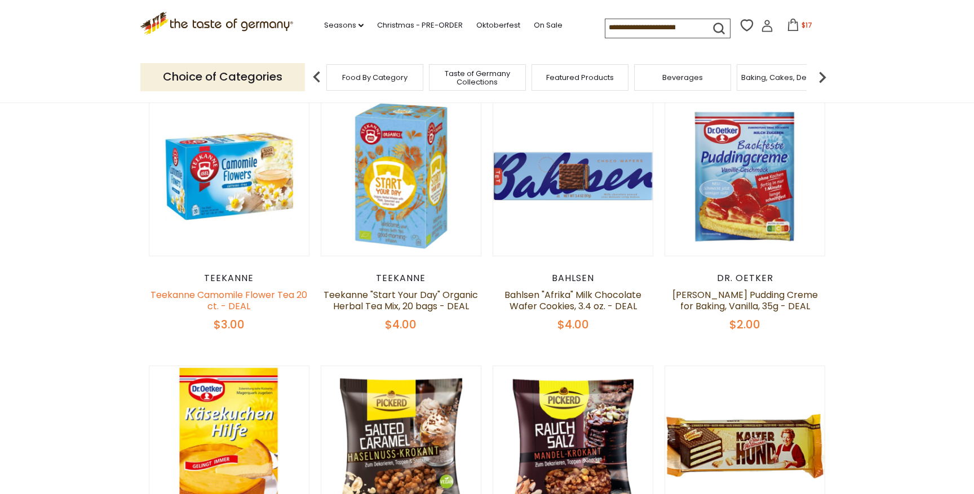
click at [234, 294] on link "Teekanne Camomile Flower Tea 20 ct. - DEAL" at bounding box center [229, 301] width 157 height 24
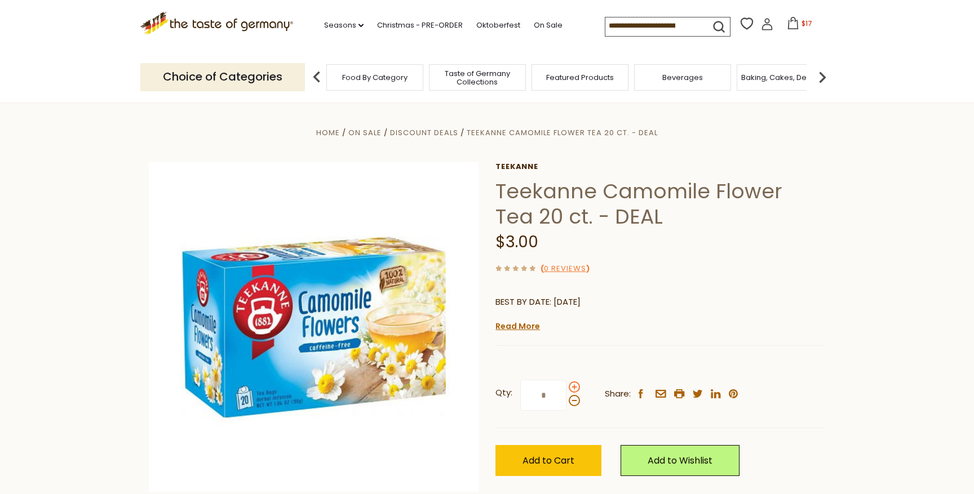
click at [573, 388] on span at bounding box center [574, 387] width 11 height 11
click at [567, 388] on input "*" at bounding box center [543, 395] width 46 height 31
type input "*"
click at [556, 456] on span "Add to Cart" at bounding box center [549, 460] width 52 height 13
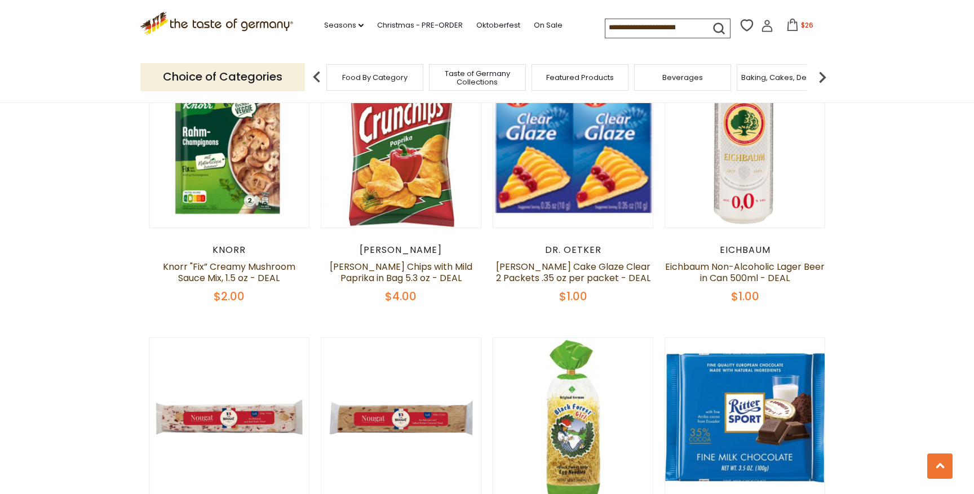
scroll to position [1061, 0]
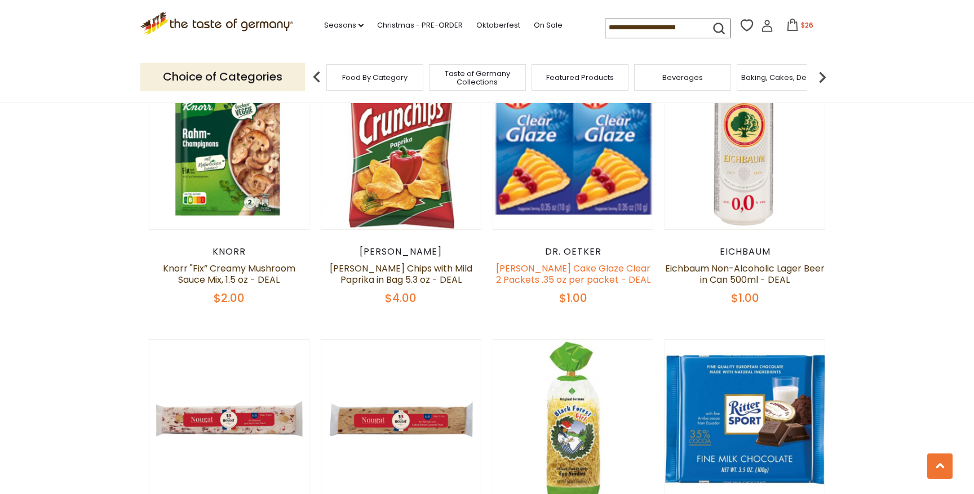
click at [569, 262] on link "[PERSON_NAME] Cake Glaze Clear 2 Packets .35 oz per packet - DEAL" at bounding box center [573, 274] width 154 height 24
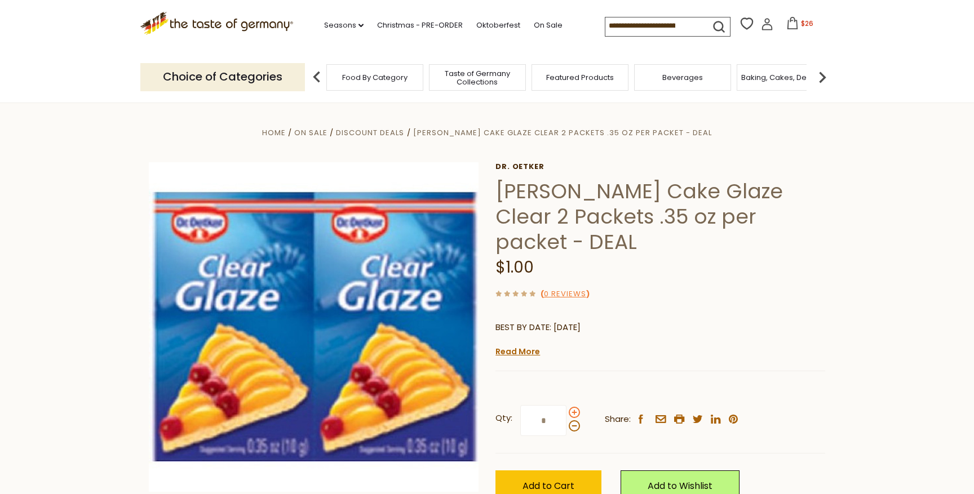
click at [575, 407] on span at bounding box center [574, 412] width 11 height 11
click at [567, 405] on input "*" at bounding box center [543, 420] width 46 height 31
type input "*"
click at [551, 480] on span "Add to Cart" at bounding box center [549, 486] width 52 height 13
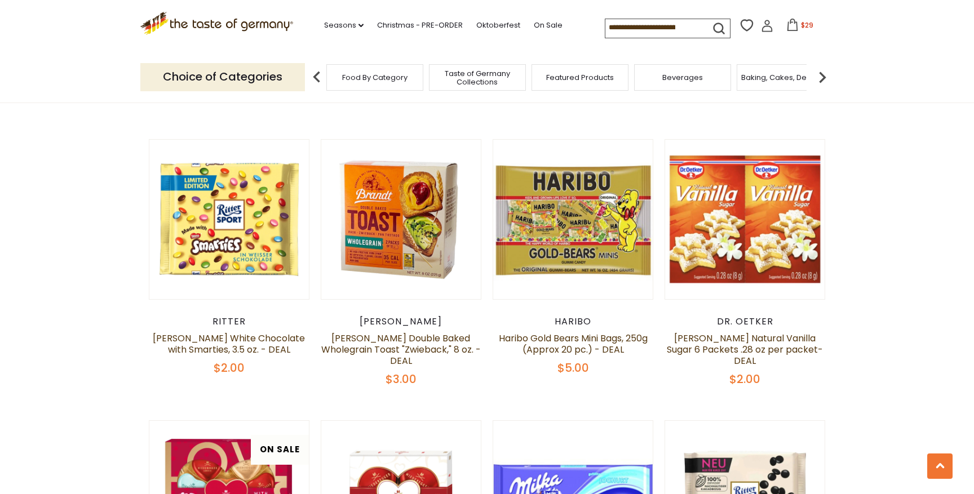
scroll to position [1547, 0]
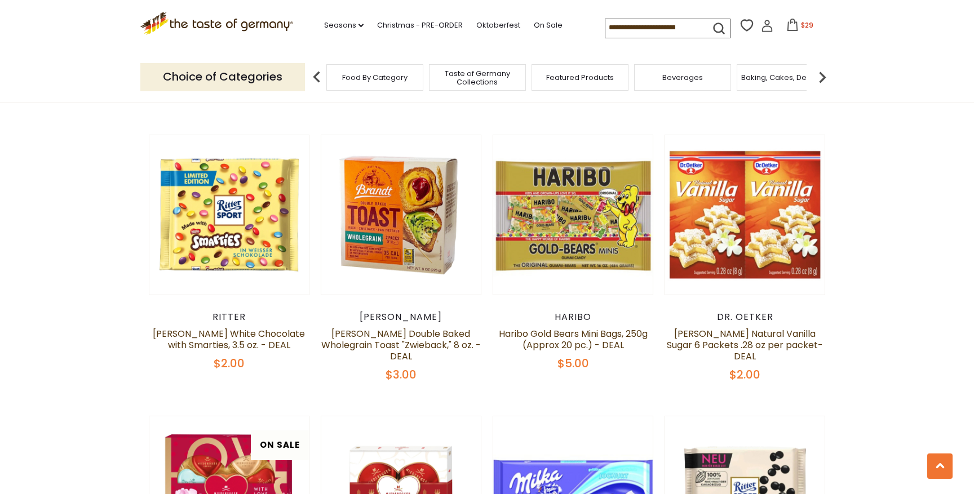
click at [743, 313] on div "[PERSON_NAME] [PERSON_NAME] Natural Vanilla Sugar 6 Packets .28 oz per packet- …" at bounding box center [745, 347] width 161 height 70
click at [749, 332] on link "[PERSON_NAME] Natural Vanilla Sugar 6 Packets .28 oz per packet- DEAL" at bounding box center [745, 346] width 156 height 36
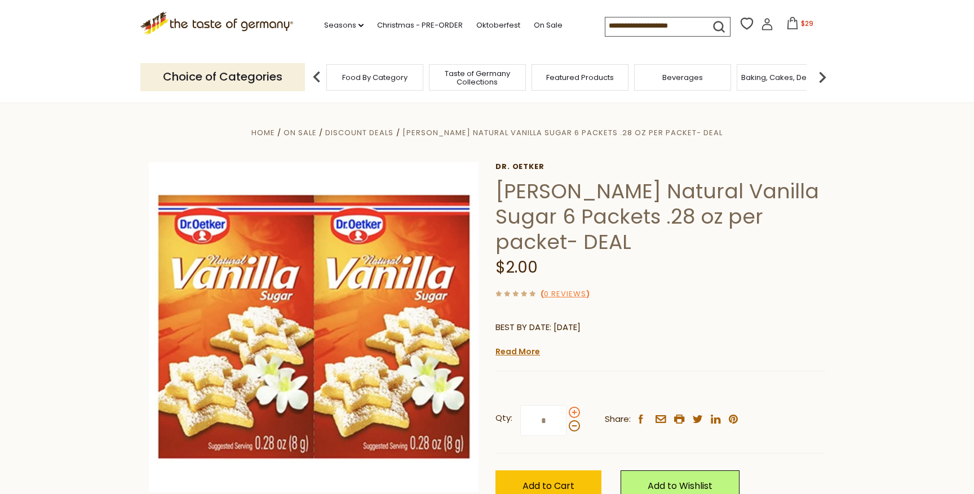
click at [573, 412] on span at bounding box center [574, 412] width 11 height 11
click at [567, 412] on input "*" at bounding box center [543, 420] width 46 height 31
type input "*"
click at [559, 481] on span "Add to Cart" at bounding box center [549, 486] width 52 height 13
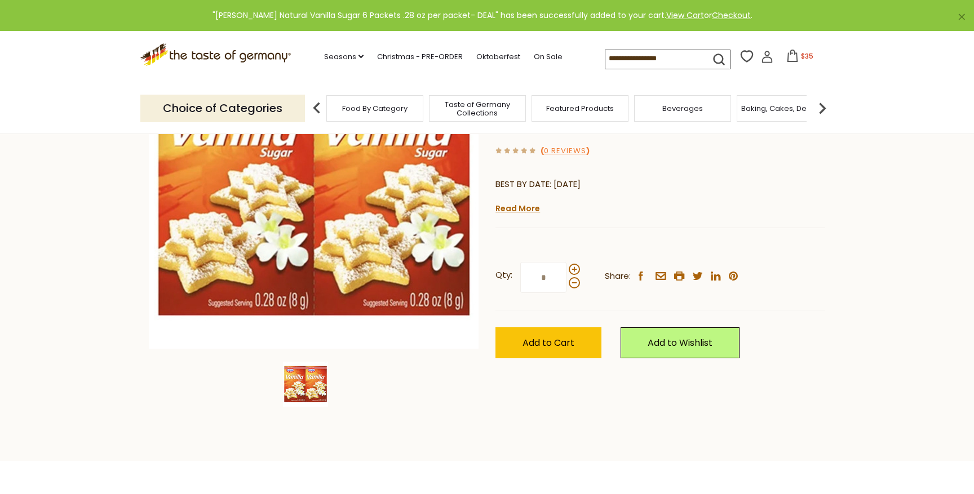
scroll to position [145, 0]
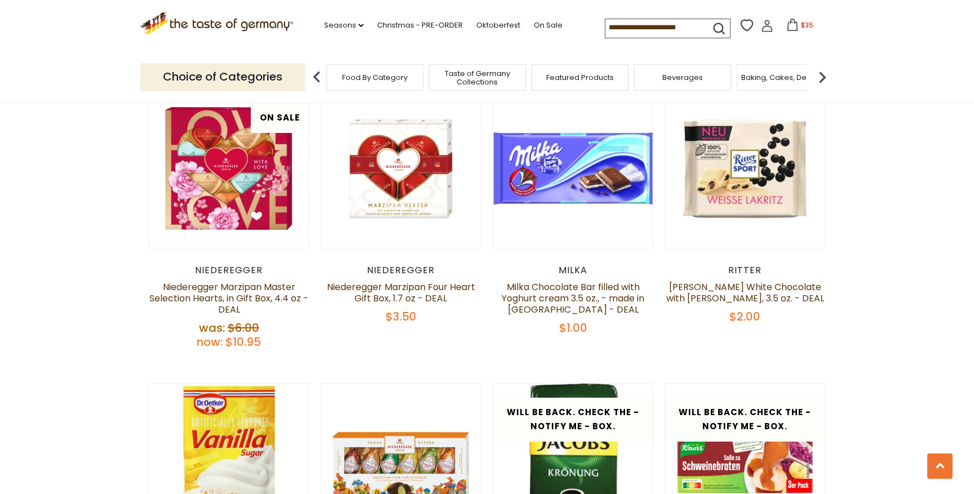
scroll to position [1875, 0]
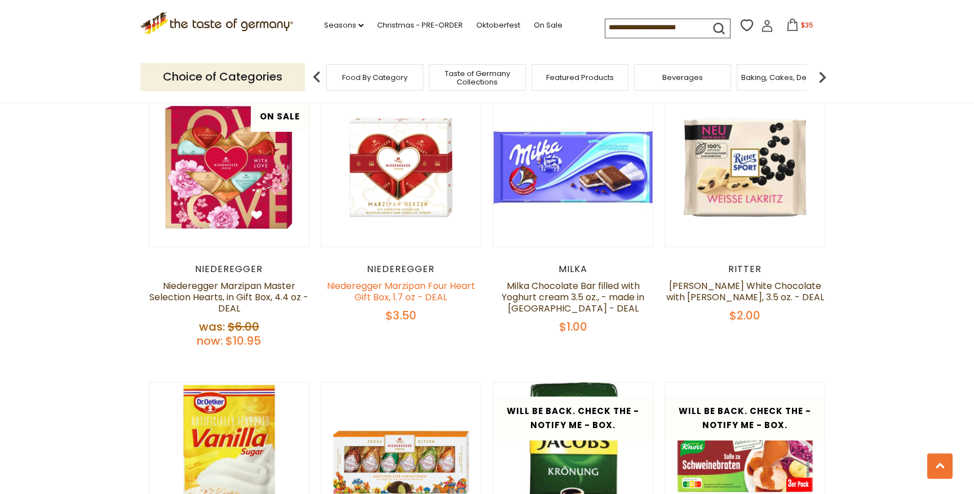
click at [395, 280] on link "Niederegger Marzipan Four Heart Gift Box, 1.7 oz - DEAL" at bounding box center [401, 292] width 148 height 24
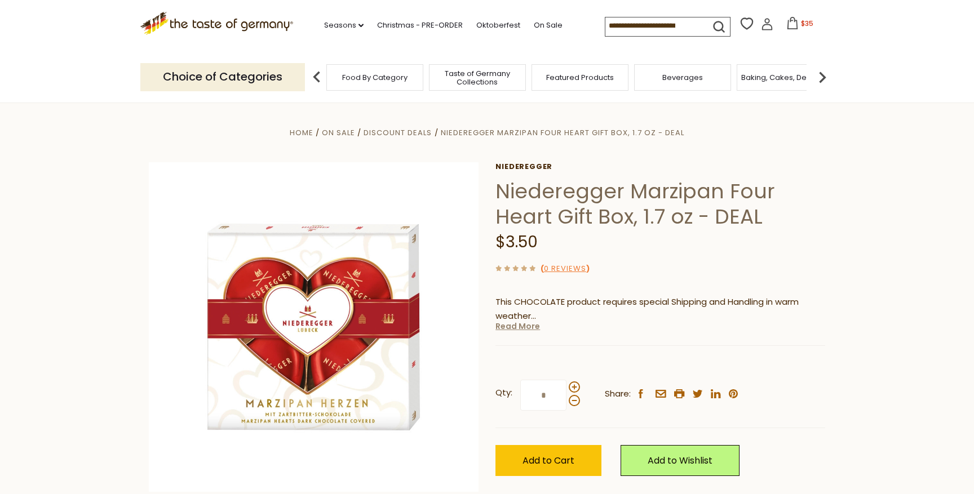
click at [523, 328] on link "Read More" at bounding box center [518, 326] width 45 height 11
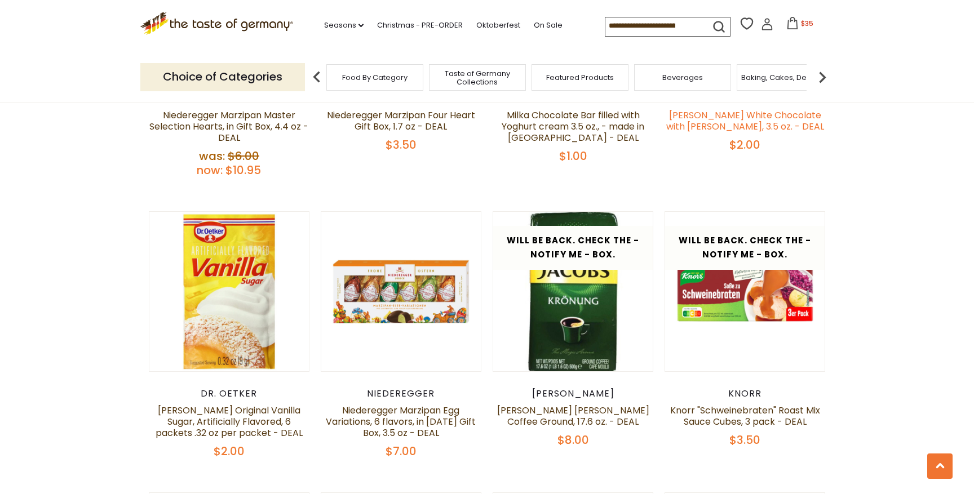
scroll to position [2051, 0]
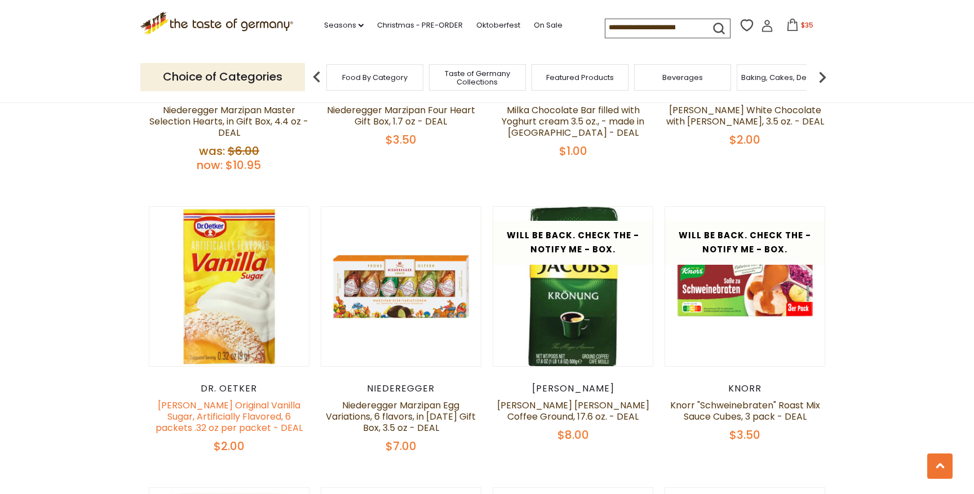
click at [219, 399] on link "[PERSON_NAME] Original Vanilla Sugar, Artificially Flavored, 6 packets .32 oz p…" at bounding box center [229, 417] width 147 height 36
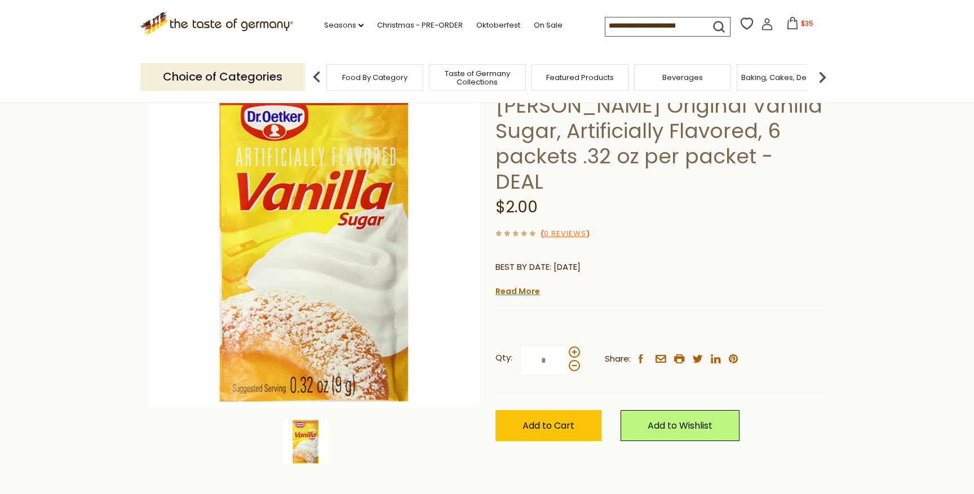
scroll to position [86, 0]
click at [573, 346] on span at bounding box center [574, 351] width 11 height 11
click at [567, 344] on input "*" at bounding box center [543, 359] width 46 height 31
type input "*"
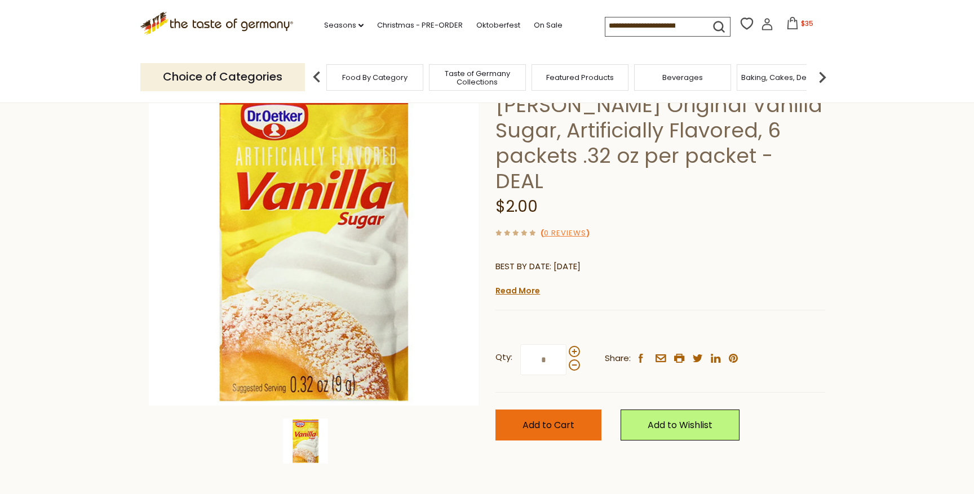
click at [560, 419] on span "Add to Cart" at bounding box center [549, 425] width 52 height 13
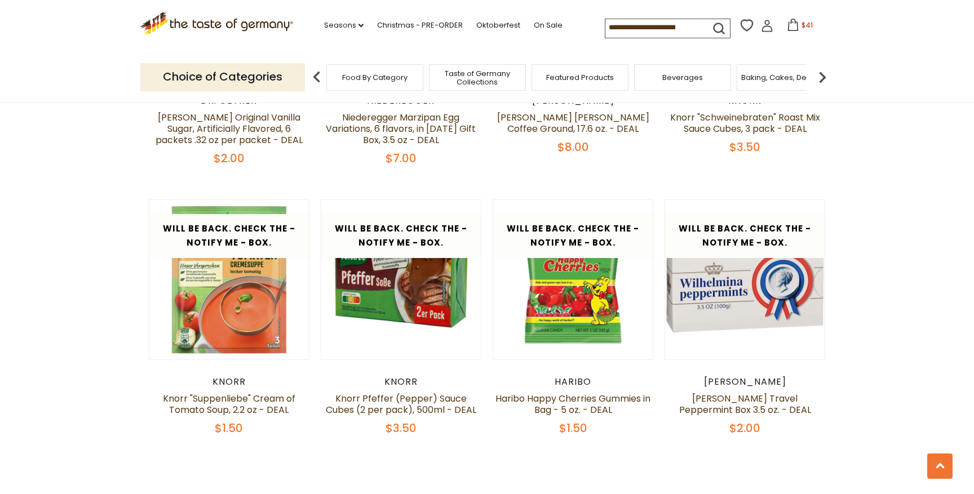
scroll to position [2331, 0]
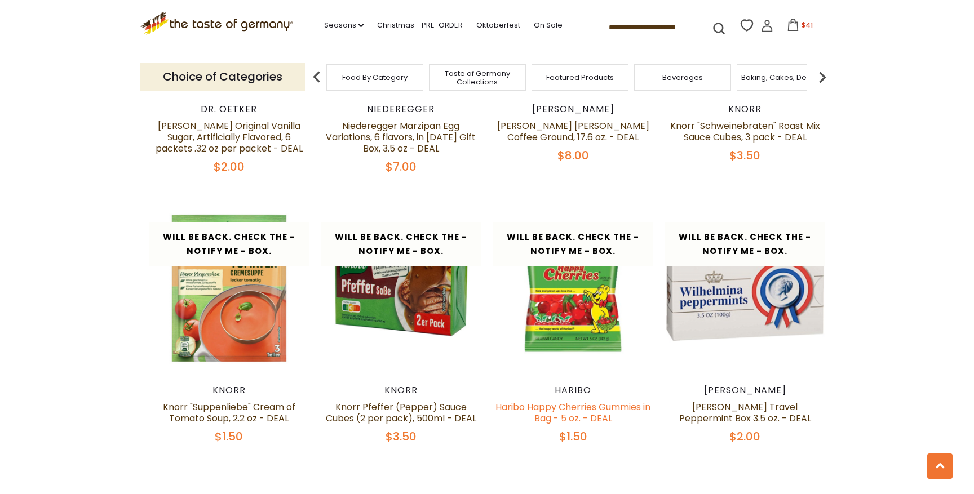
click at [587, 401] on link "Haribo Happy Cherries Gummies in Bag - 5 oz. - DEAL" at bounding box center [573, 413] width 155 height 24
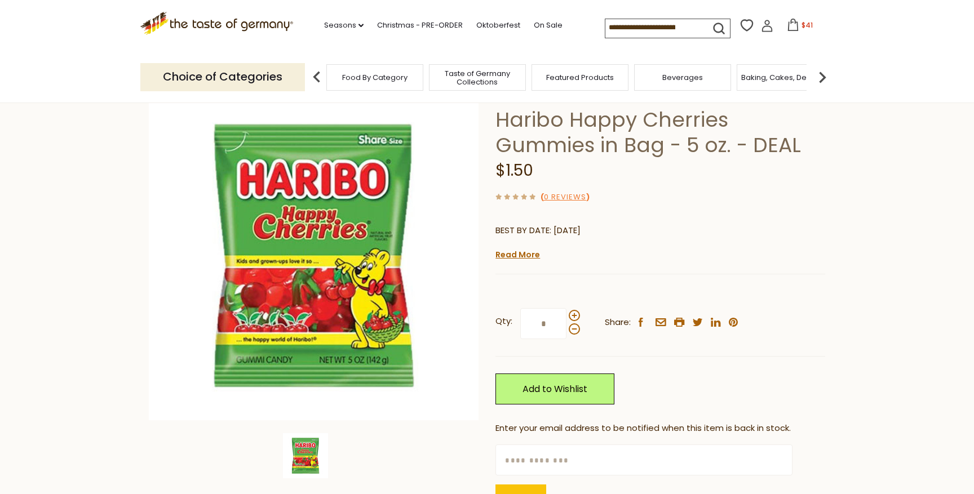
scroll to position [73, 0]
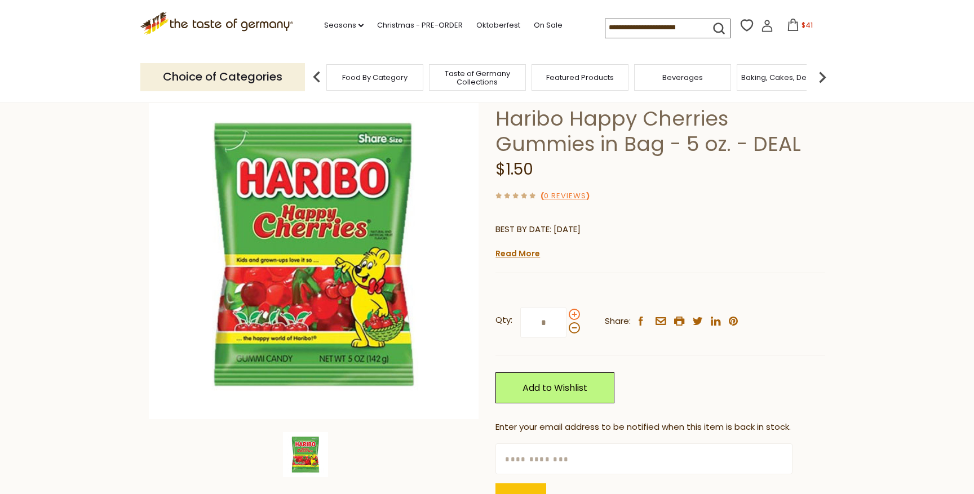
click at [576, 314] on span at bounding box center [574, 314] width 11 height 11
click at [567, 314] on input "*" at bounding box center [543, 322] width 46 height 31
click at [576, 314] on span at bounding box center [574, 314] width 11 height 11
click at [567, 314] on input "*" at bounding box center [543, 322] width 46 height 31
type input "*"
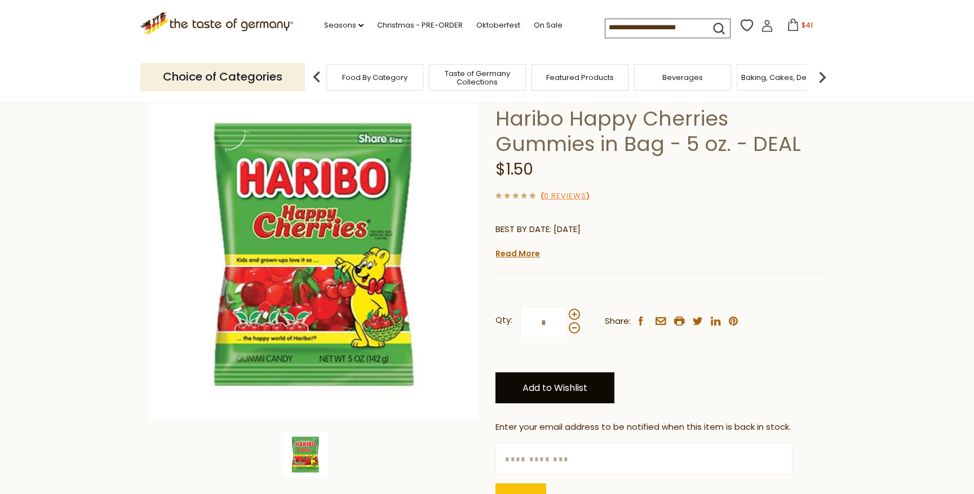
click at [568, 388] on link "Add to Wishlist" at bounding box center [555, 388] width 119 height 31
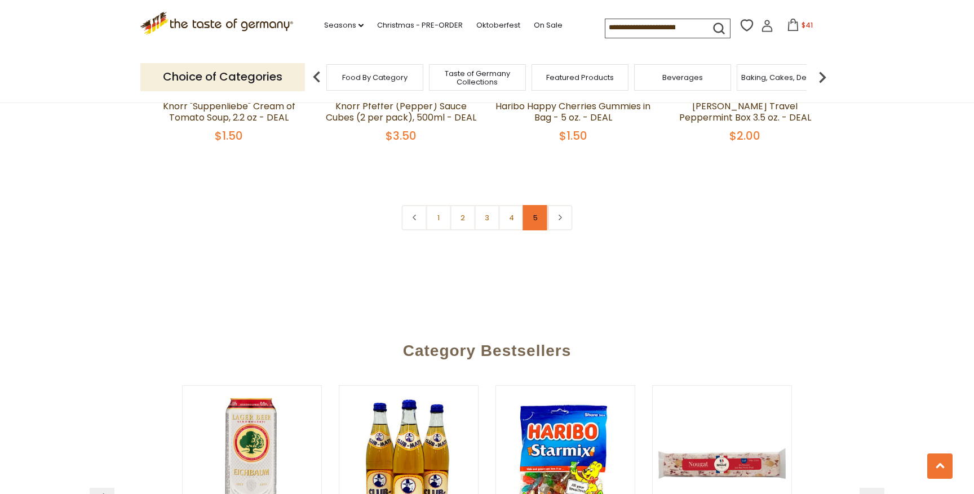
click at [532, 205] on link "5" at bounding box center [535, 217] width 25 height 25
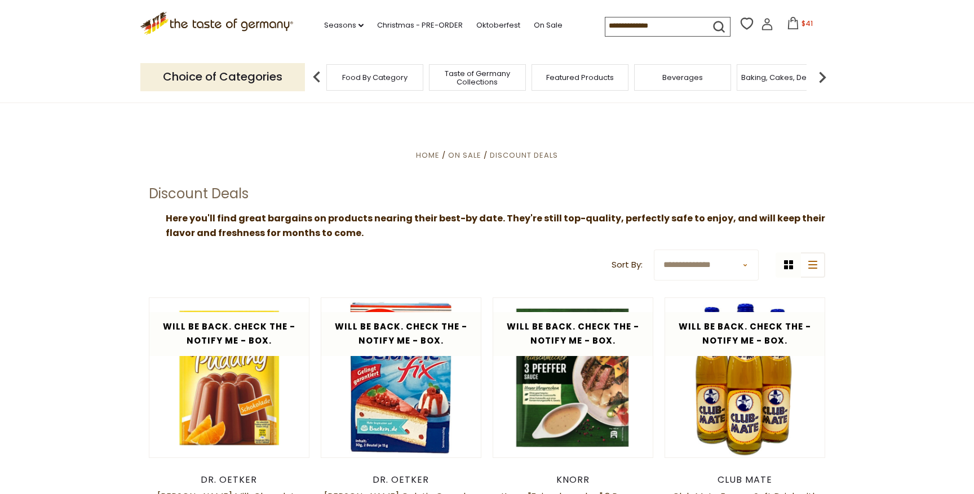
click at [806, 28] on span "$41" at bounding box center [807, 24] width 11 height 10
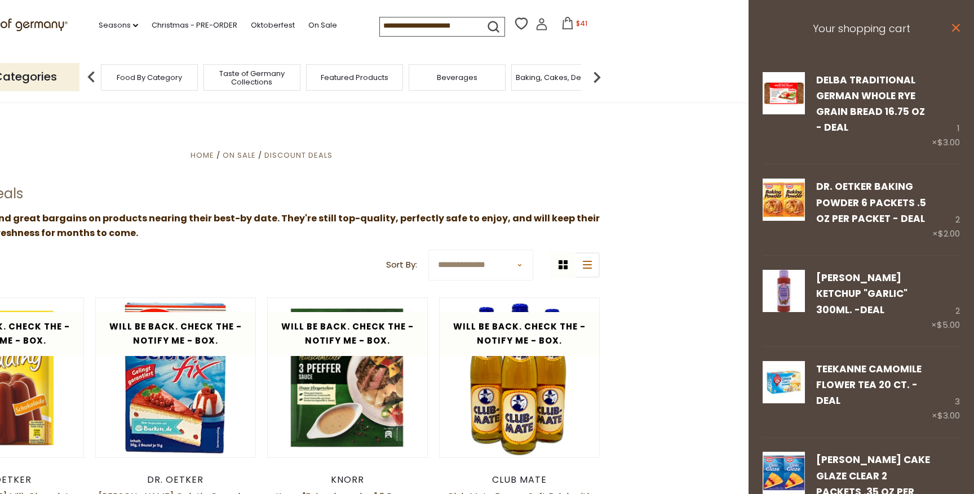
click at [957, 28] on icon at bounding box center [956, 28] width 8 height 8
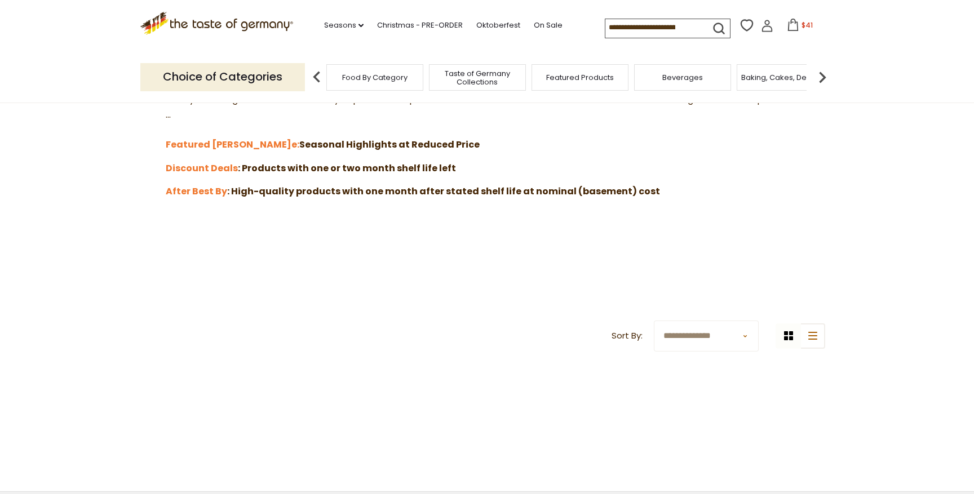
scroll to position [347, 0]
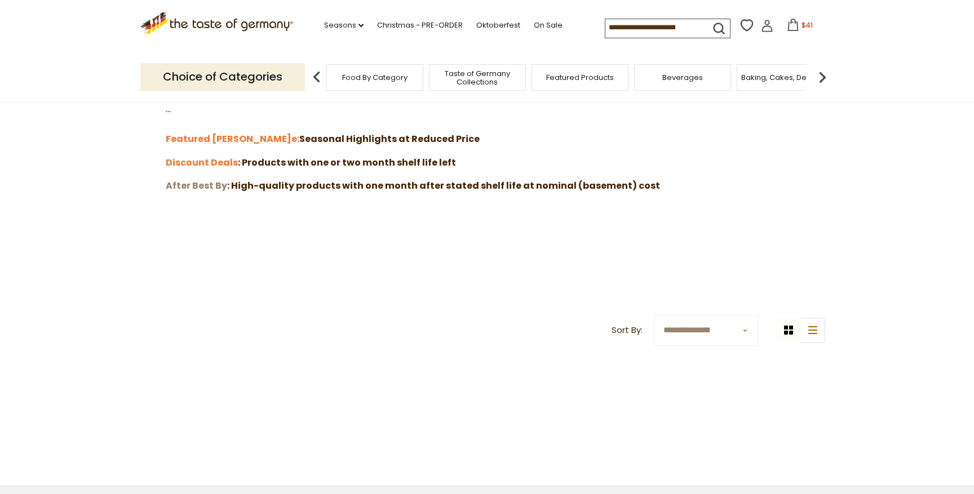
click at [198, 187] on strong "After Best By" at bounding box center [196, 185] width 61 height 13
